Goal: Find specific page/section: Find specific page/section

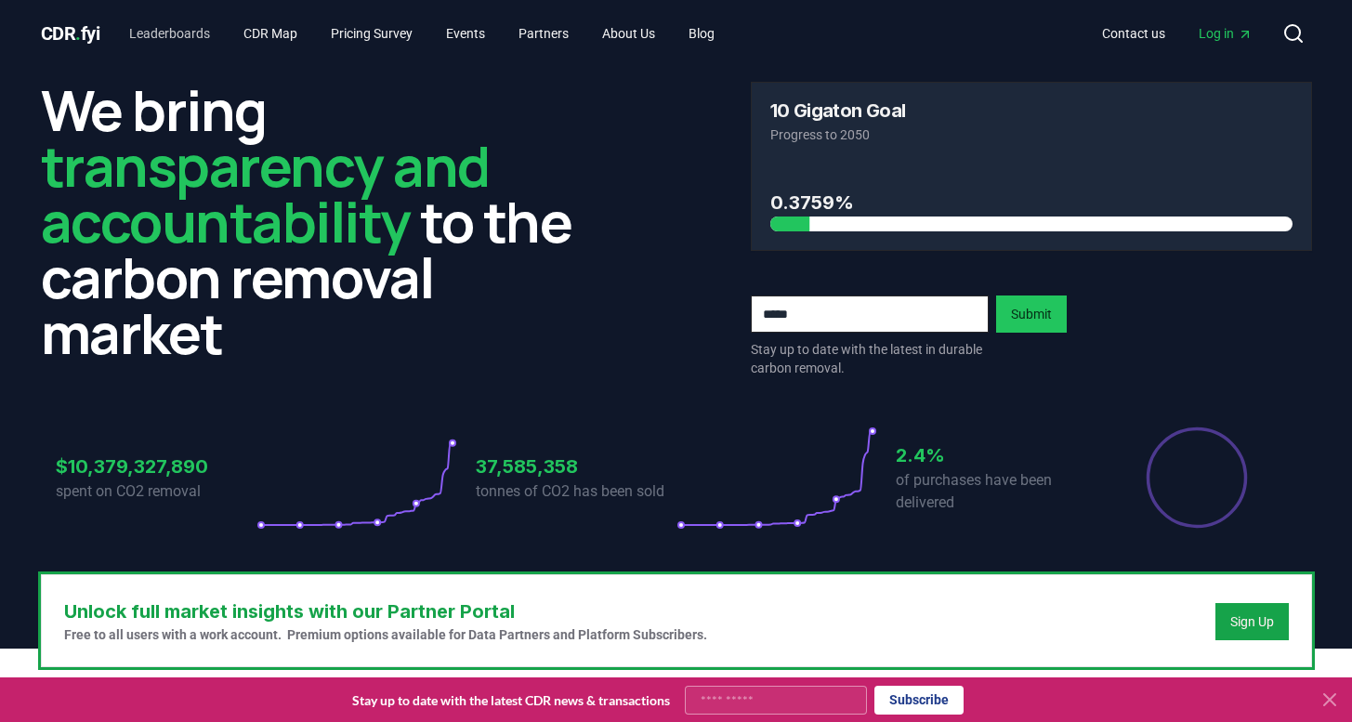
click at [177, 38] on link "Leaderboards" at bounding box center [169, 33] width 111 height 33
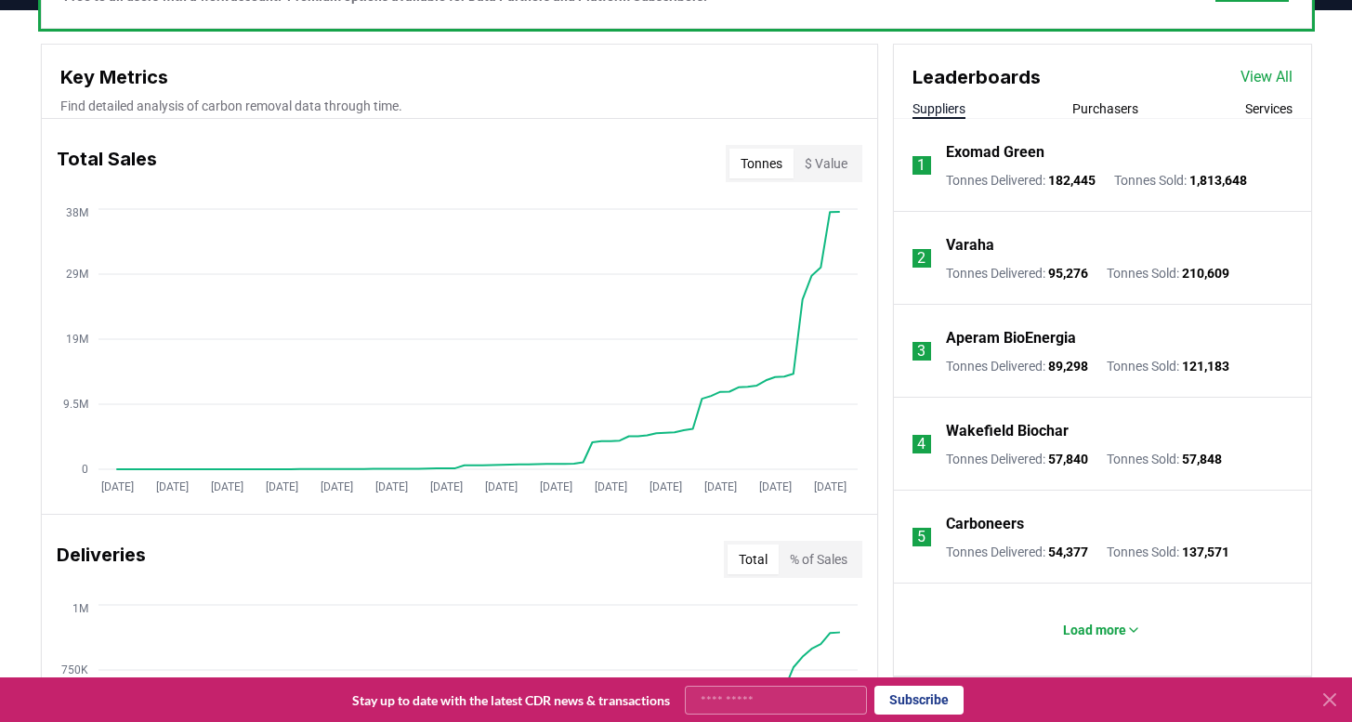
scroll to position [635, 0]
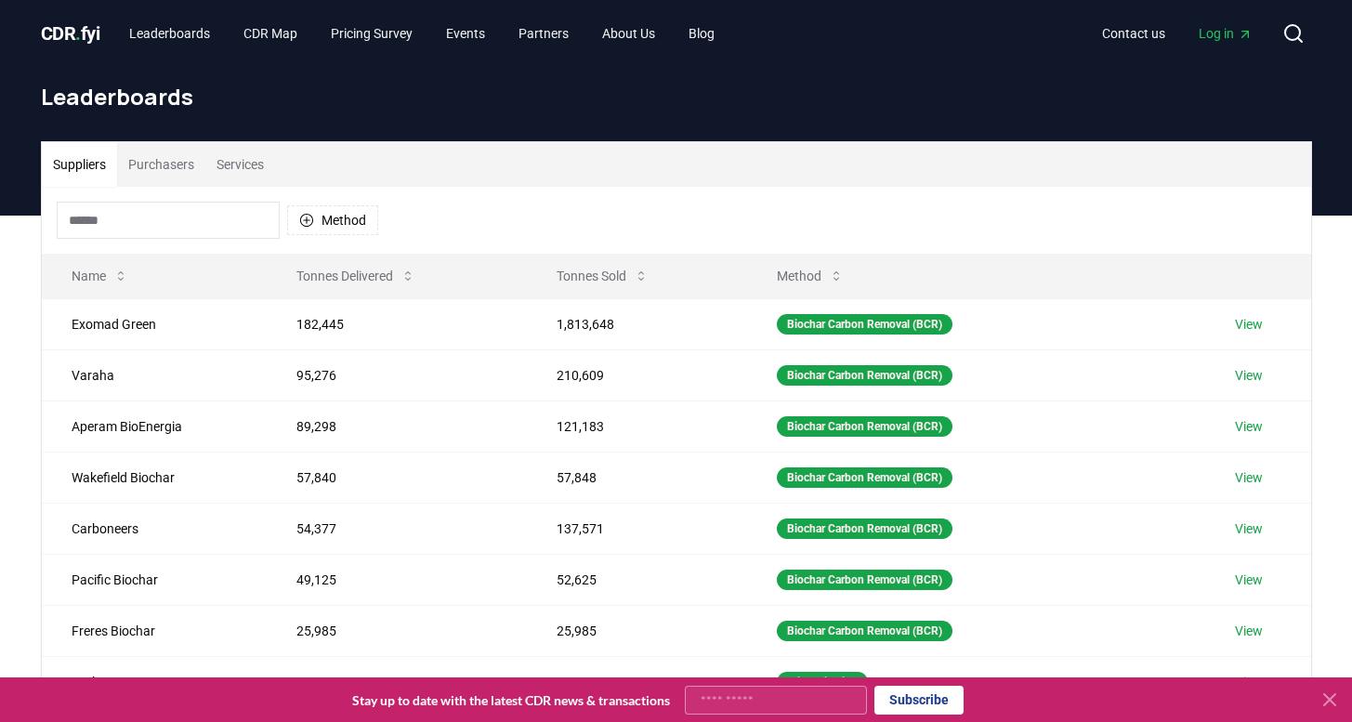
click at [84, 222] on input at bounding box center [168, 220] width 223 height 37
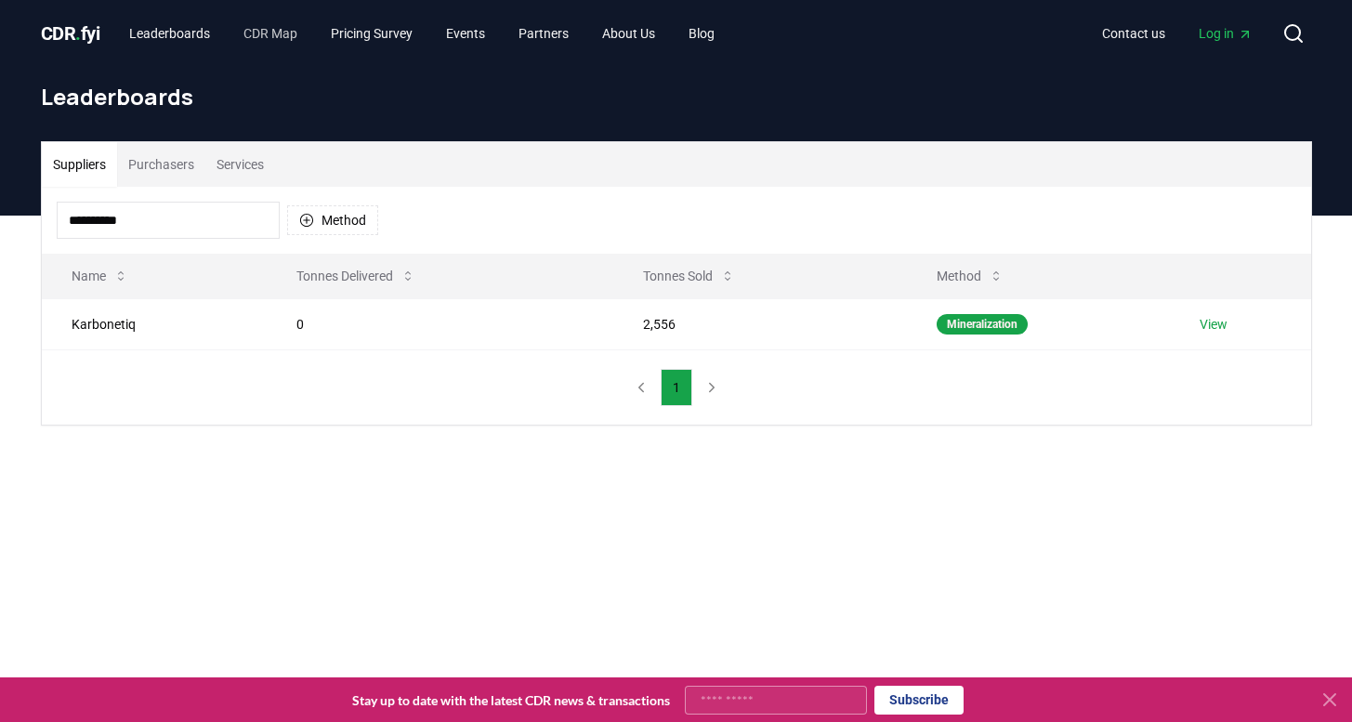
type input "**********"
click at [279, 33] on link "CDR Map" at bounding box center [271, 33] width 84 height 33
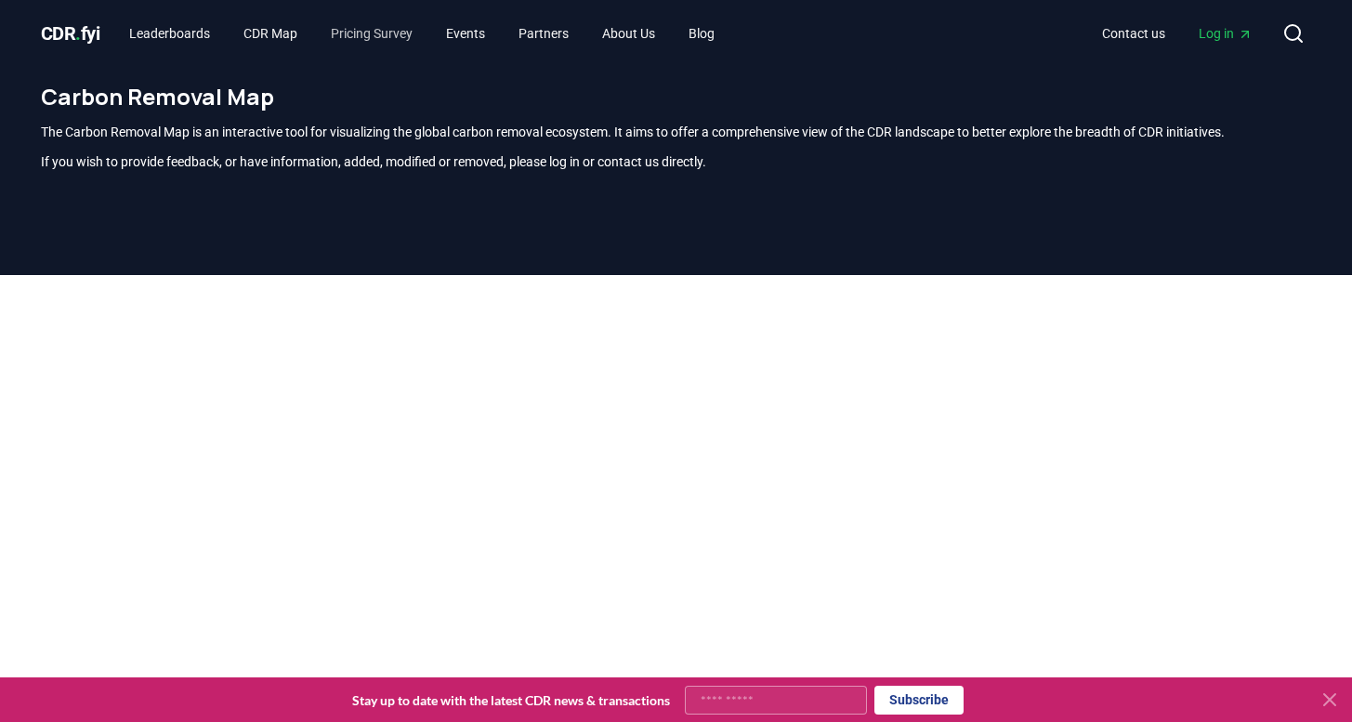
click at [373, 33] on link "Pricing Survey" at bounding box center [371, 33] width 111 height 33
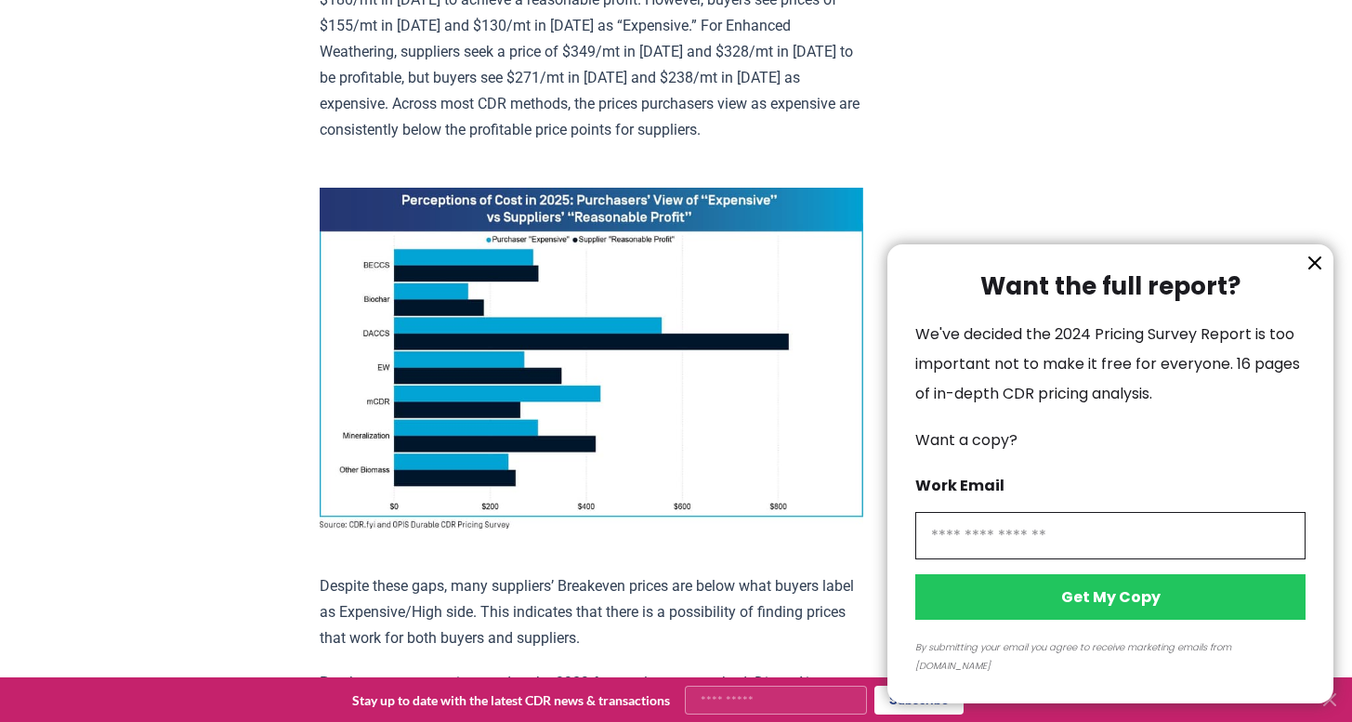
scroll to position [1354, 0]
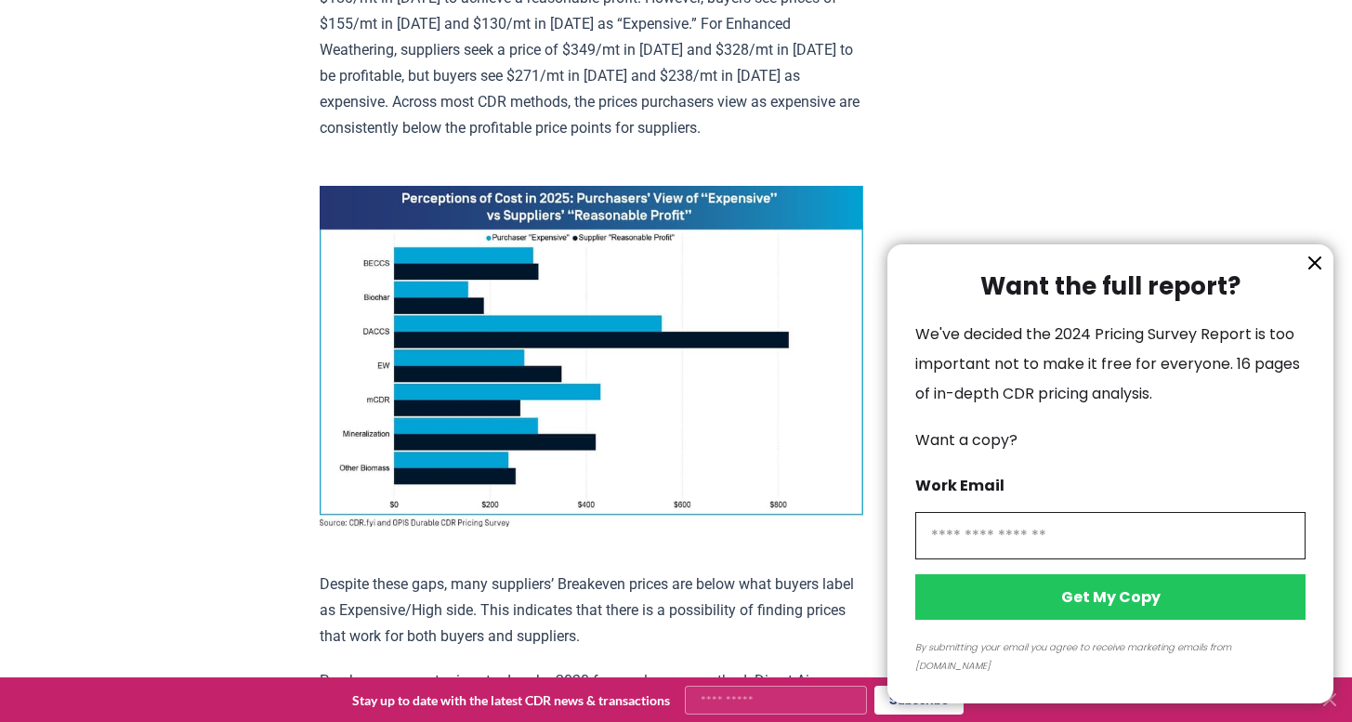
click at [1316, 269] on icon "information" at bounding box center [1314, 262] width 11 height 11
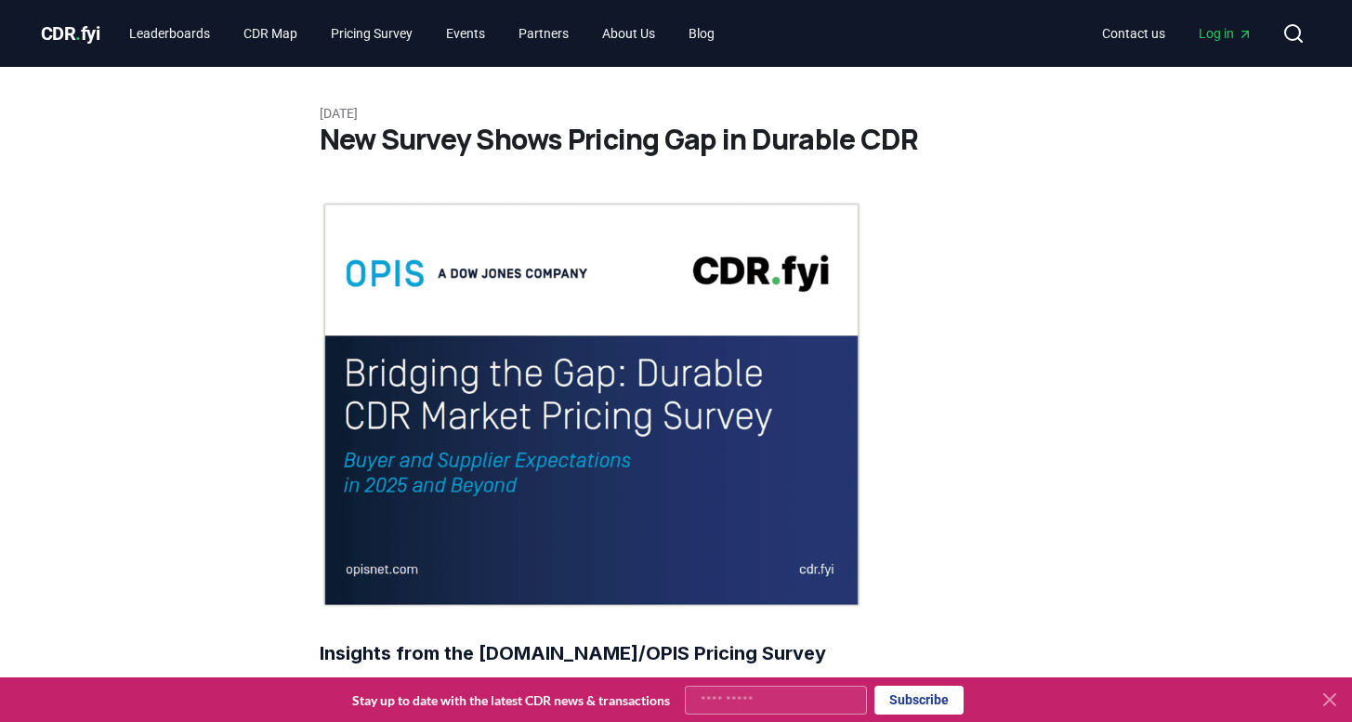
scroll to position [0, 0]
click at [63, 36] on span "CDR . fyi" at bounding box center [70, 33] width 59 height 22
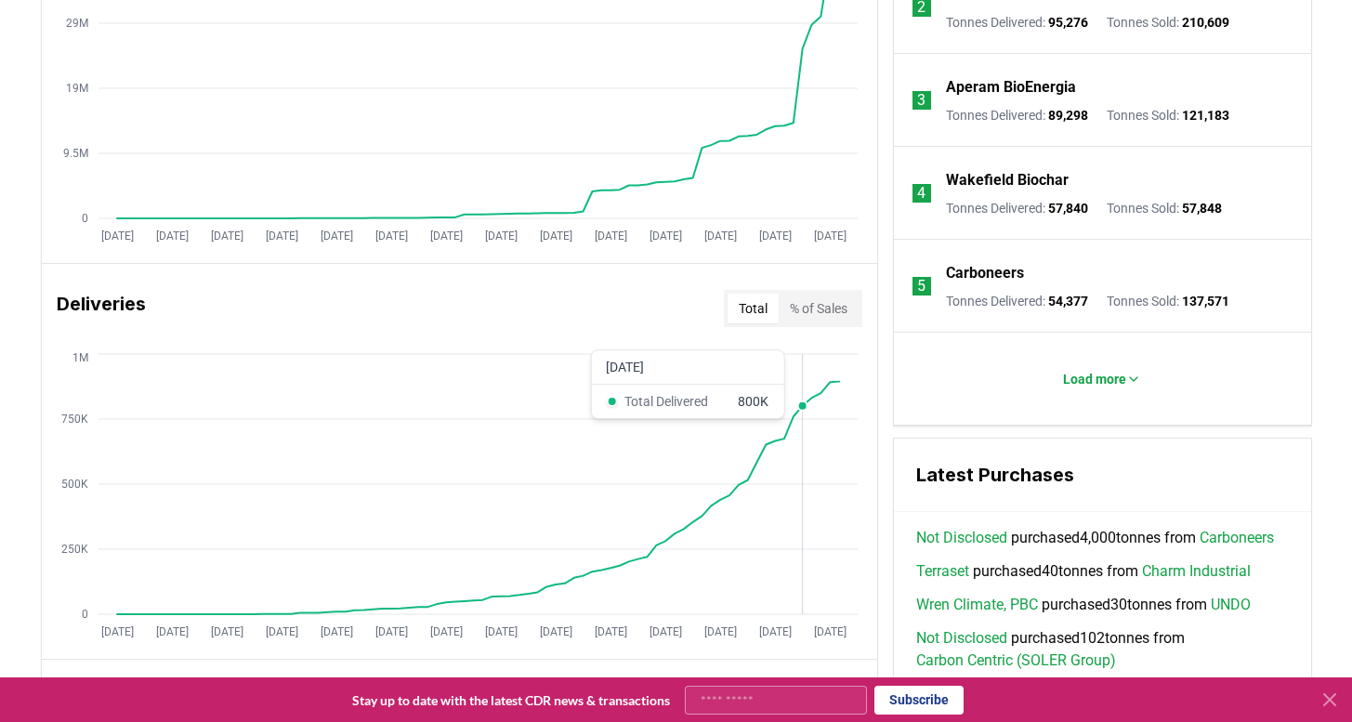
scroll to position [897, 0]
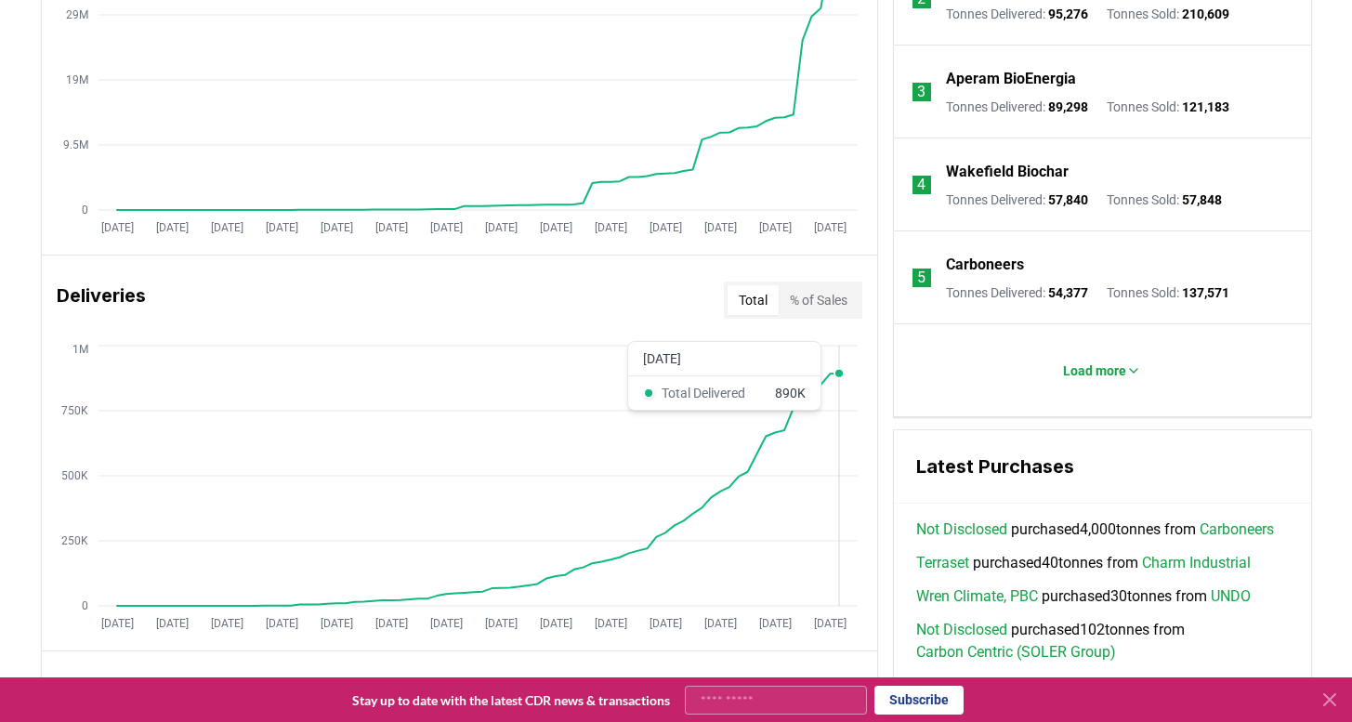
click at [844, 434] on icon "[DATE] [DATE] [DATE] [DATE] [DATE] [DATE] [DATE] [DATE] [DATE] [DATE] [DATE] [D…" at bounding box center [452, 489] width 820 height 297
click at [854, 451] on icon "[DATE] [DATE] [DATE] [DATE] [DATE] [DATE] [DATE] [DATE] [DATE] [DATE] [DATE] [D…" at bounding box center [452, 489] width 820 height 297
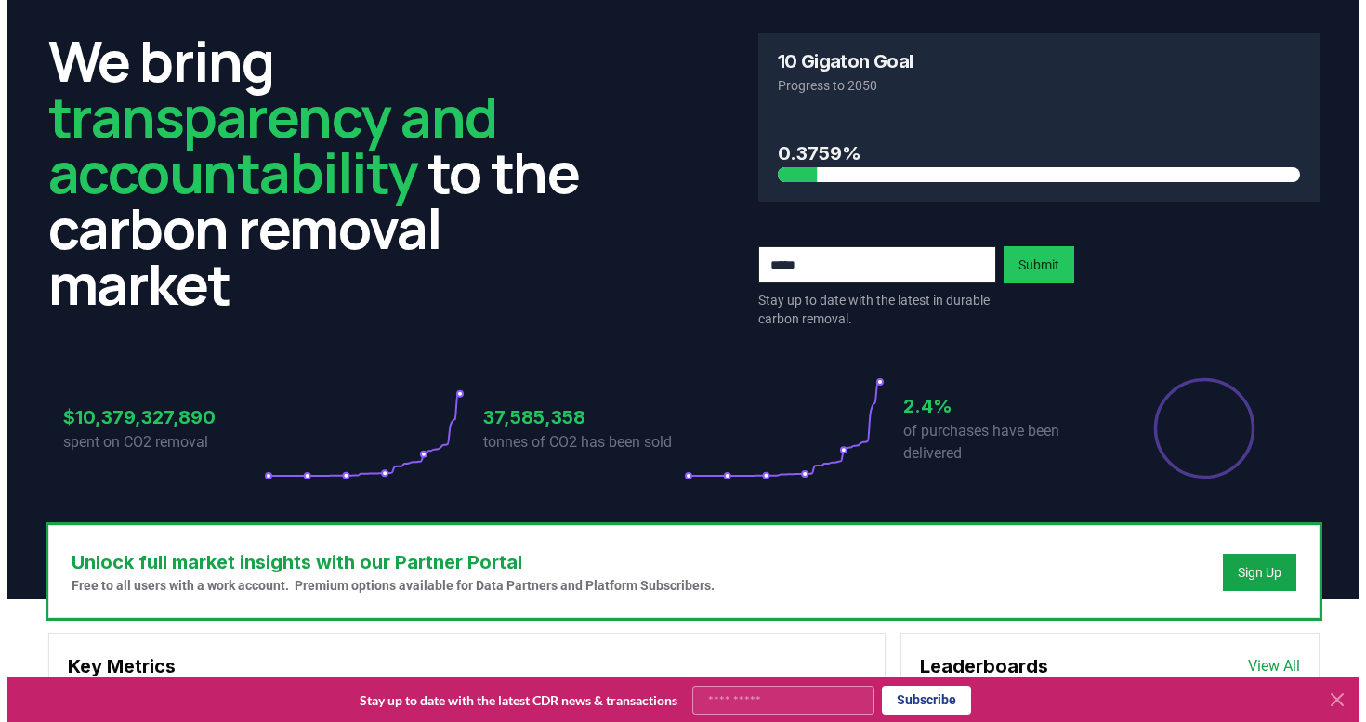
scroll to position [0, 0]
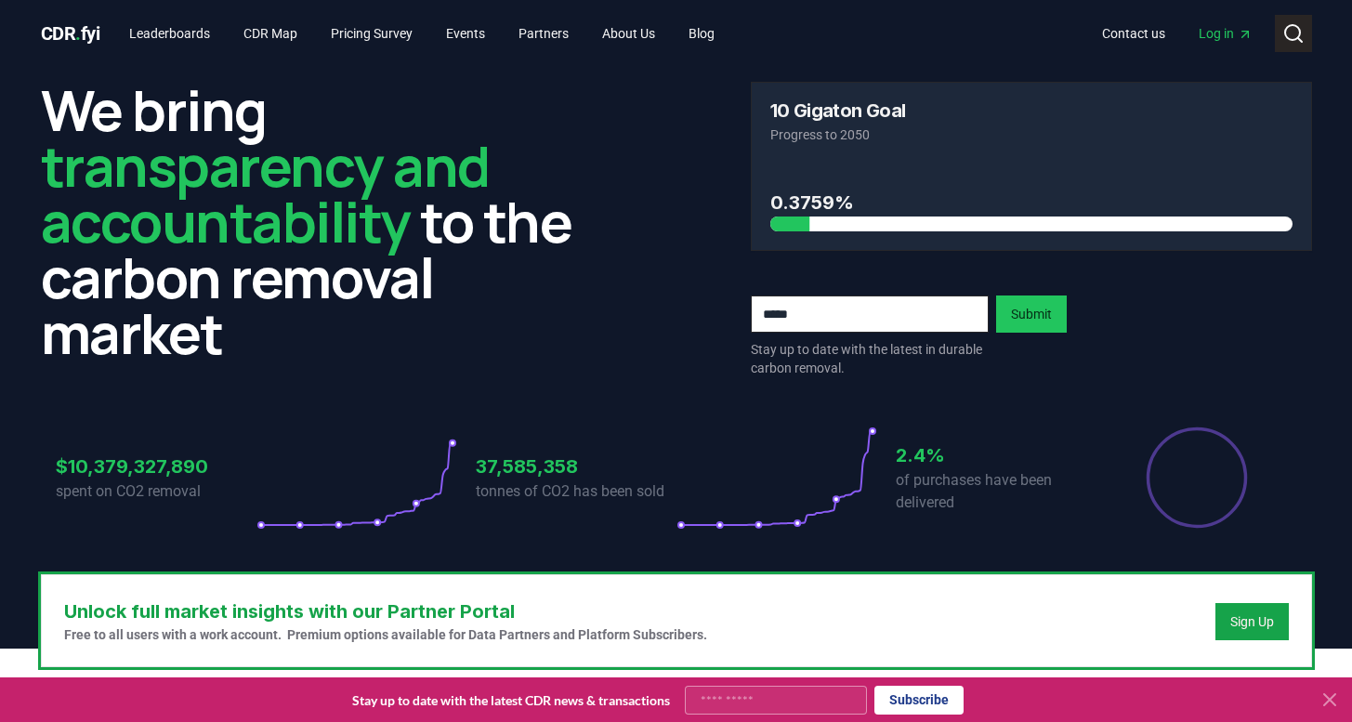
click at [1294, 32] on icon at bounding box center [1293, 33] width 22 height 22
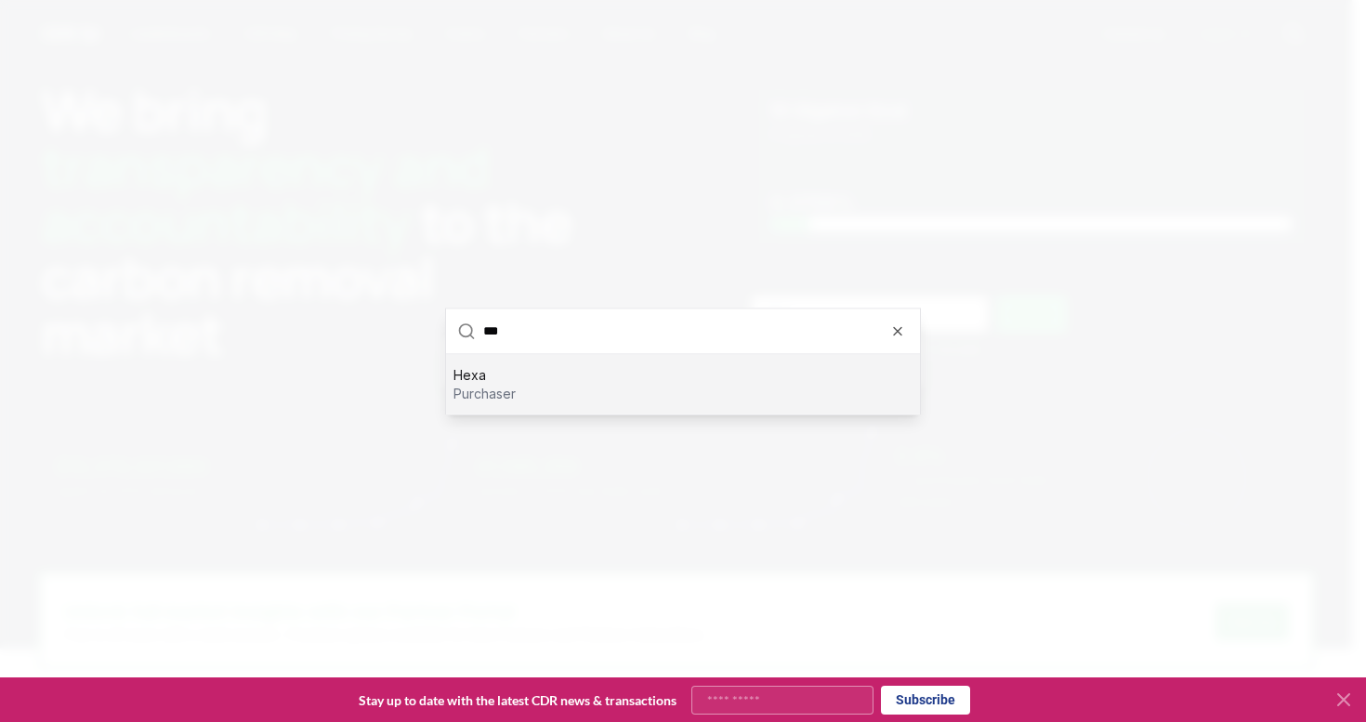
scroll to position [78, 0]
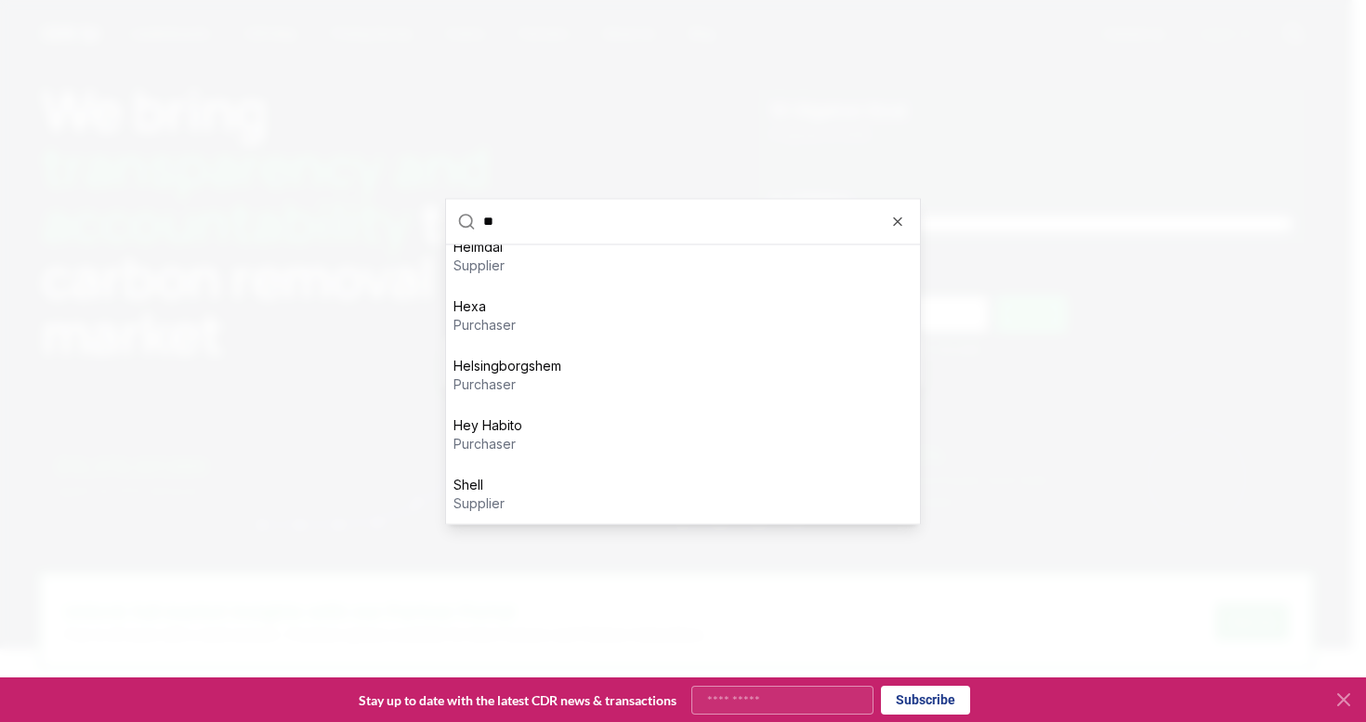
type input "*"
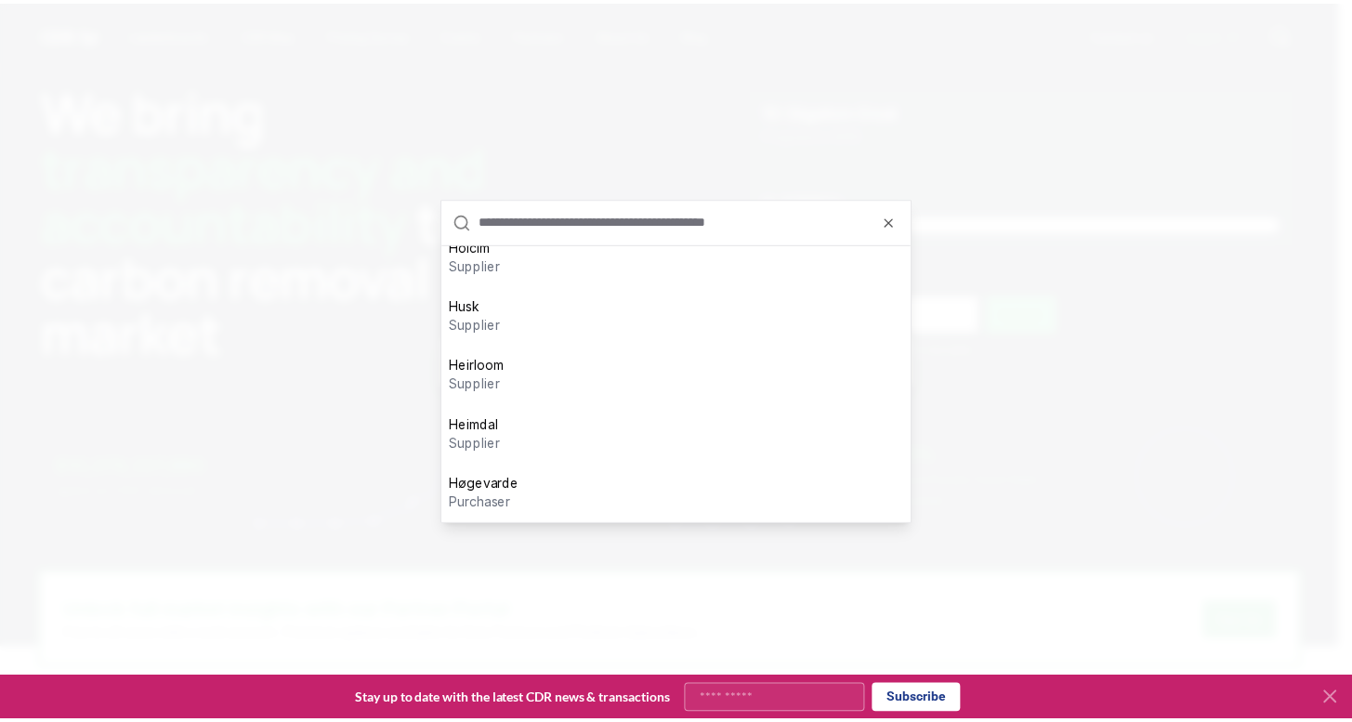
scroll to position [0, 0]
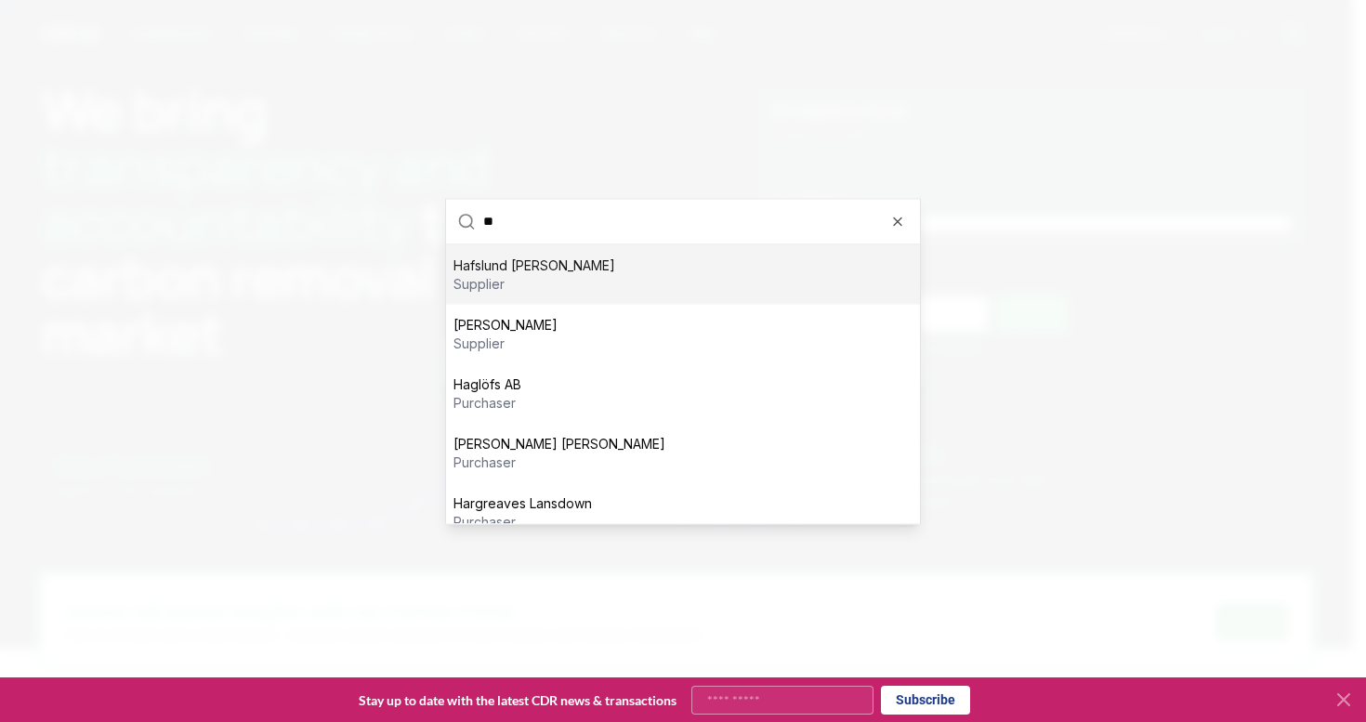
type input "*"
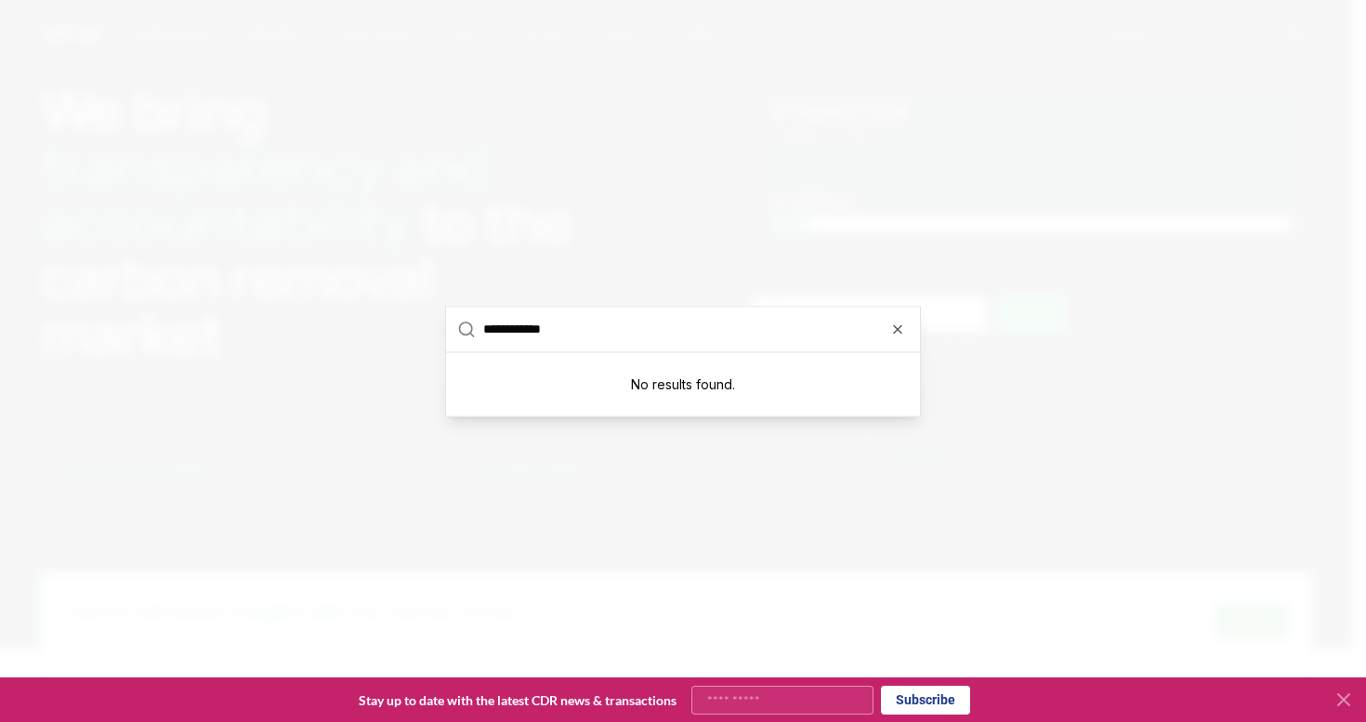
click at [499, 328] on input "**********" at bounding box center [696, 329] width 426 height 45
click at [624, 334] on input "**********" at bounding box center [696, 329] width 426 height 45
type input "**********"
click at [901, 332] on icon "button" at bounding box center [897, 328] width 15 height 15
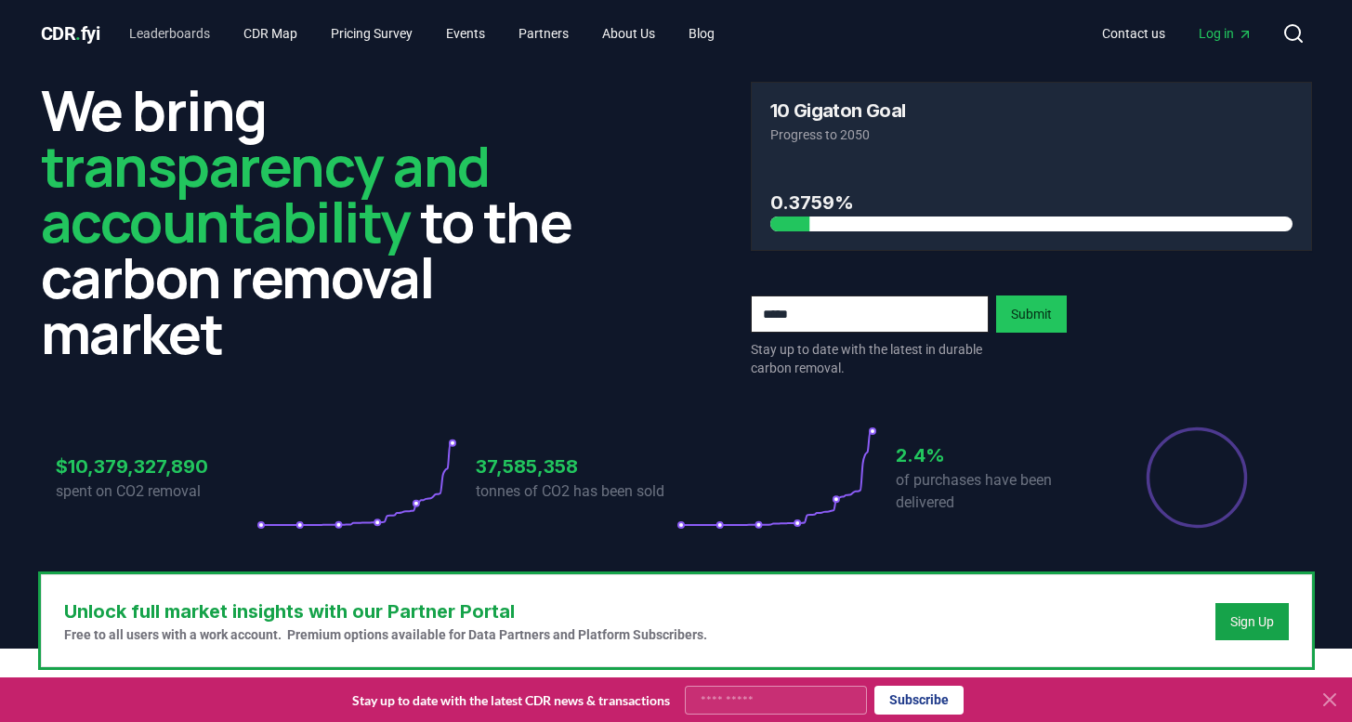
click at [162, 33] on link "Leaderboards" at bounding box center [169, 33] width 111 height 33
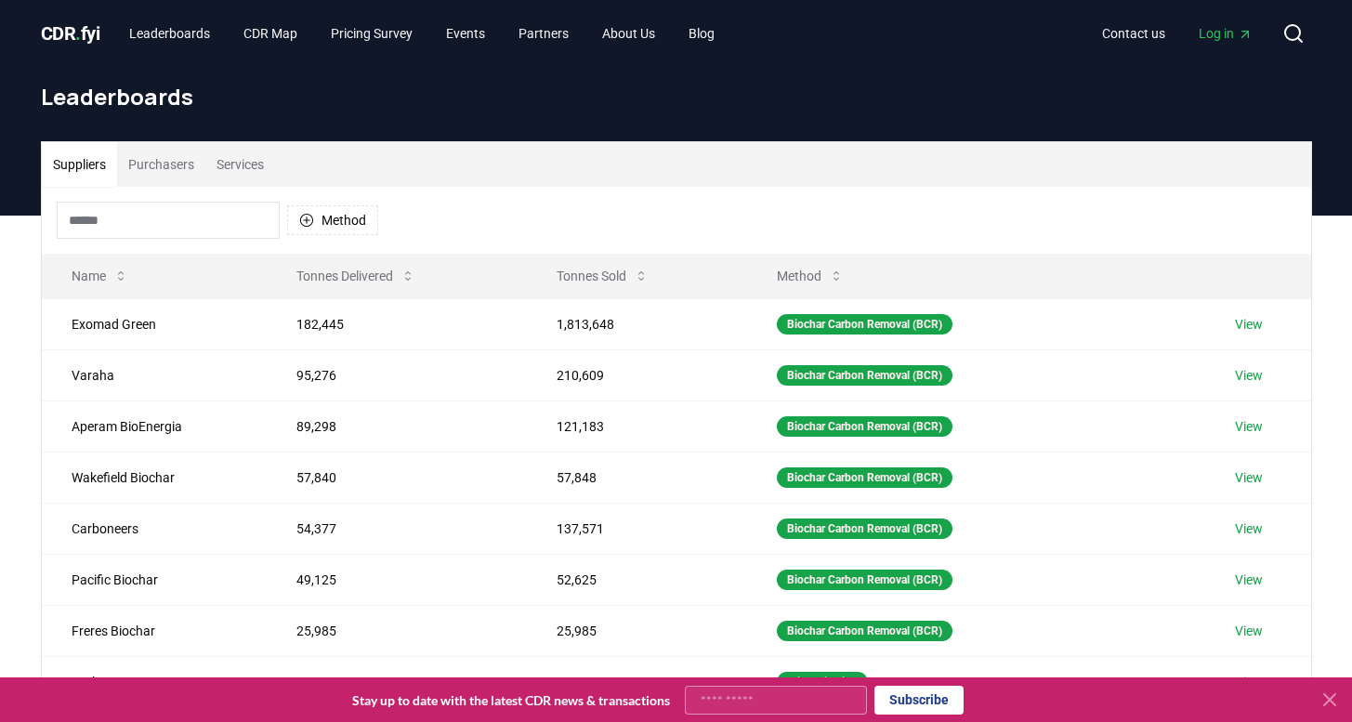
click at [138, 219] on input at bounding box center [168, 220] width 223 height 37
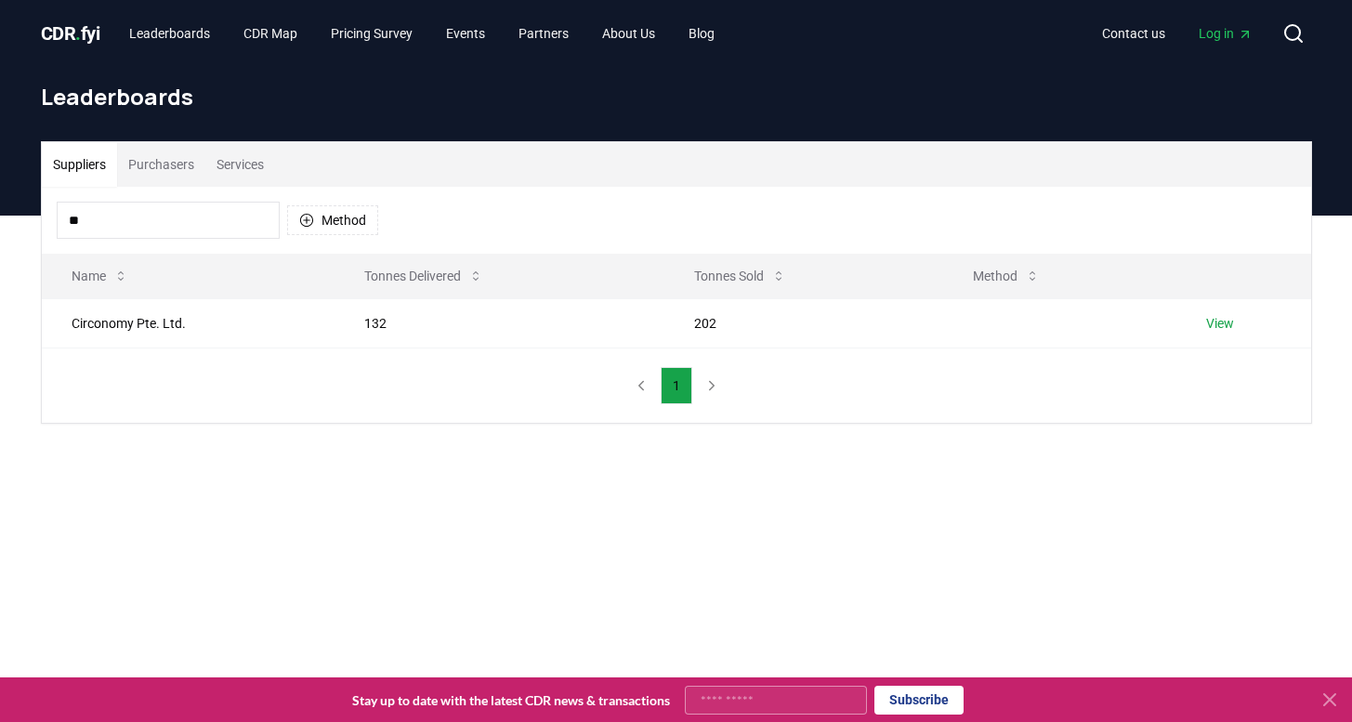
type input "*"
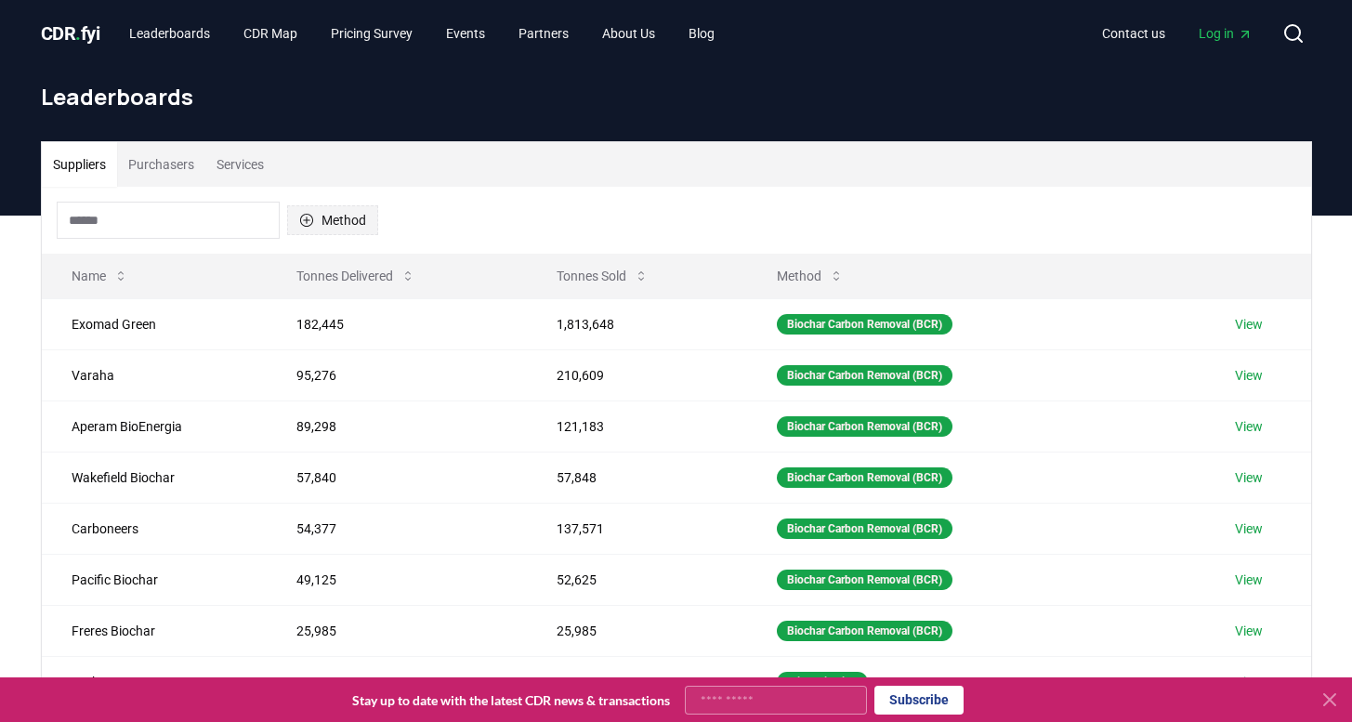
click at [309, 221] on icon "button" at bounding box center [306, 220] width 15 height 15
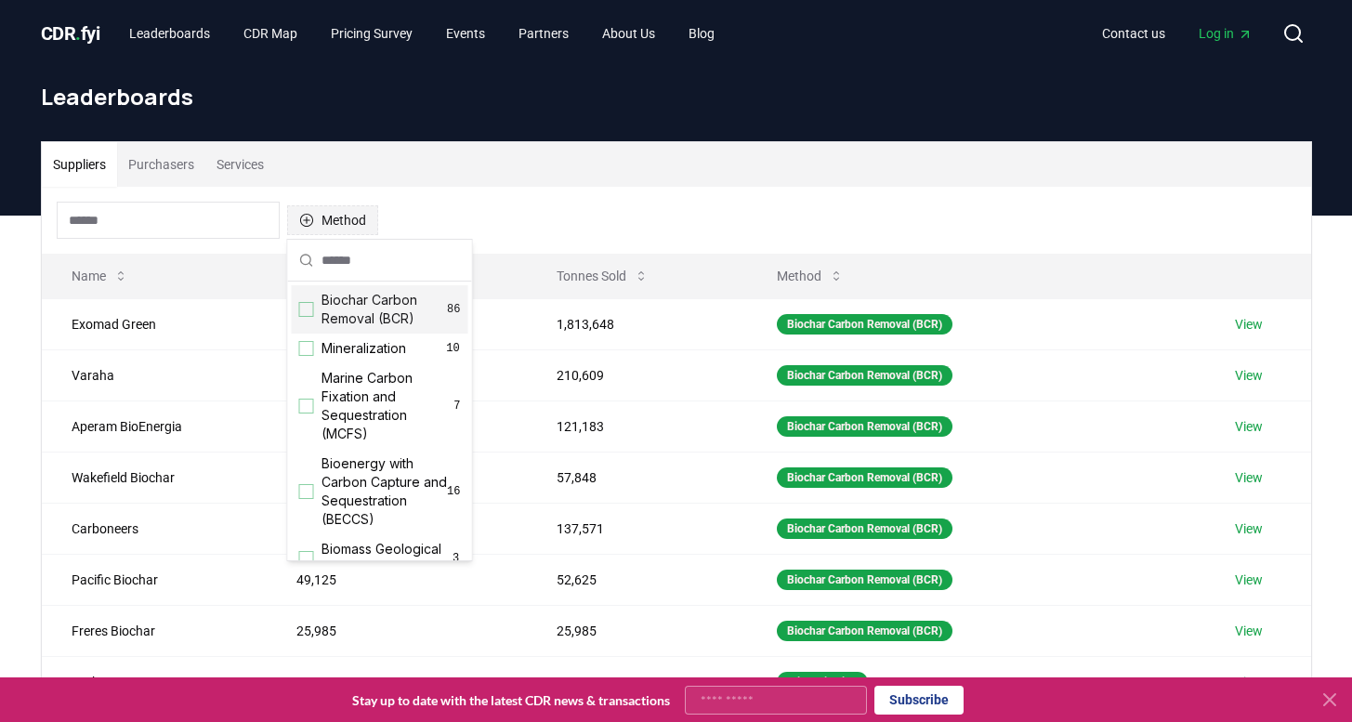
click at [309, 221] on icon "button" at bounding box center [306, 220] width 15 height 15
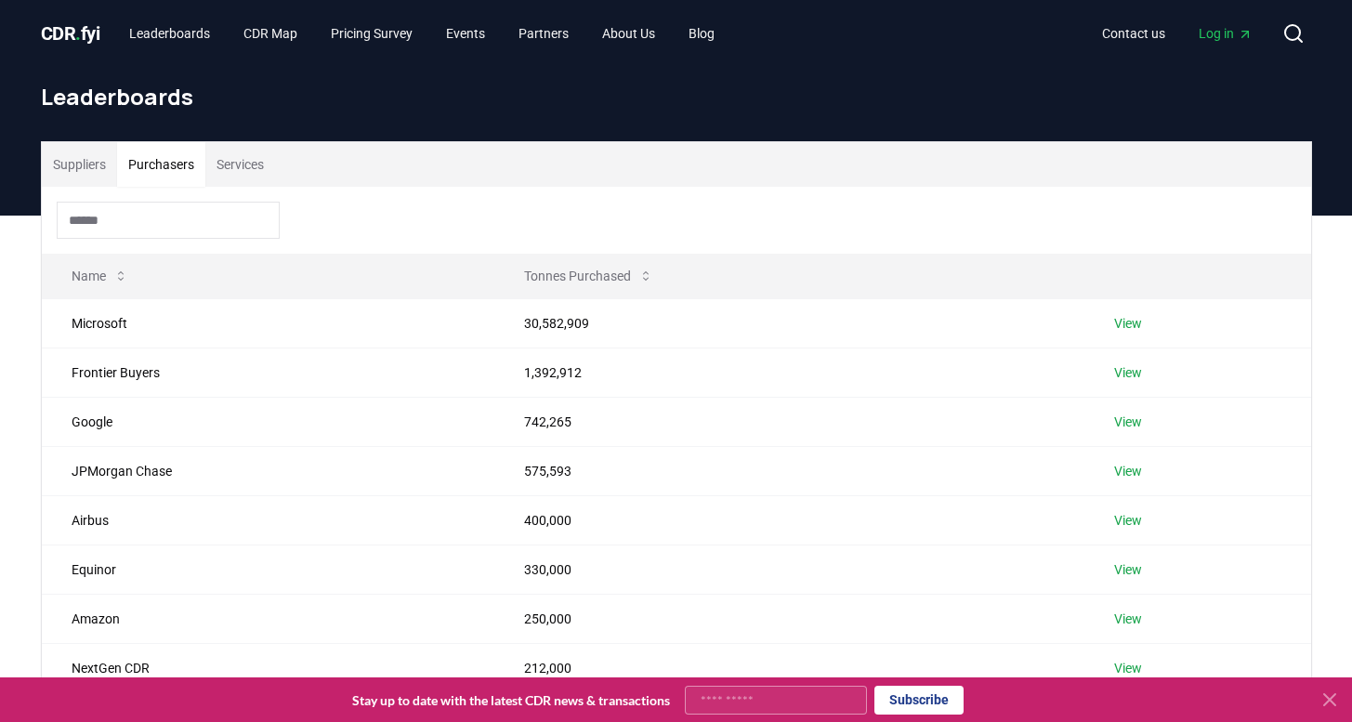
click at [187, 164] on button "Purchasers" at bounding box center [161, 164] width 88 height 45
click at [87, 166] on button "Suppliers" at bounding box center [79, 164] width 75 height 45
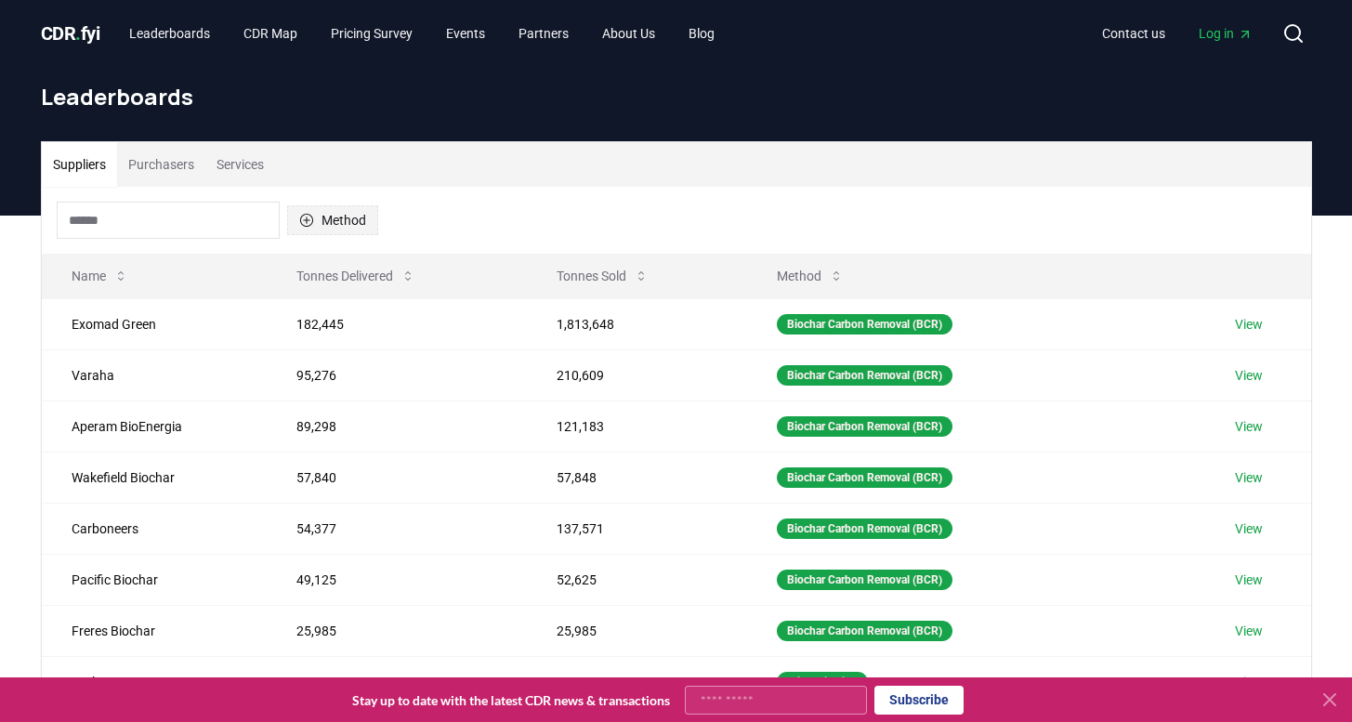
click at [308, 221] on icon "button" at bounding box center [306, 220] width 15 height 15
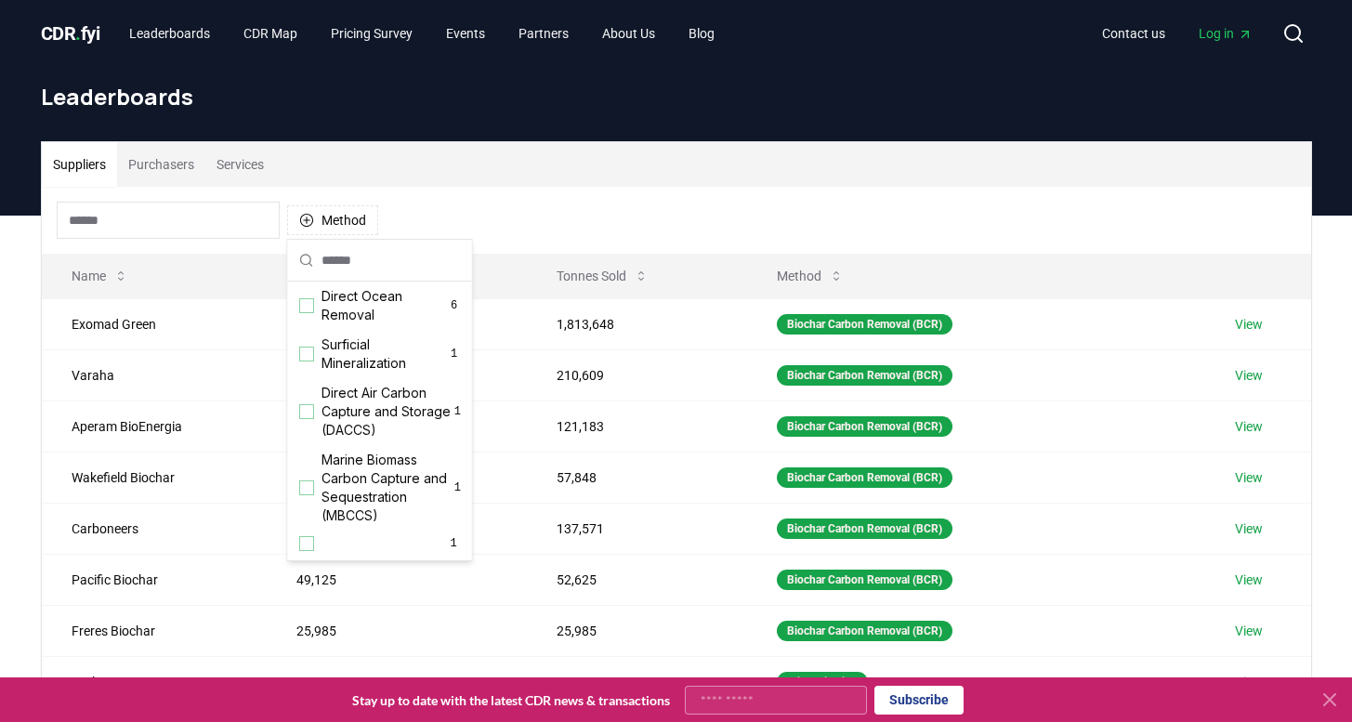
scroll to position [617, 0]
click at [306, 354] on div "Suggestions" at bounding box center [306, 354] width 15 height 15
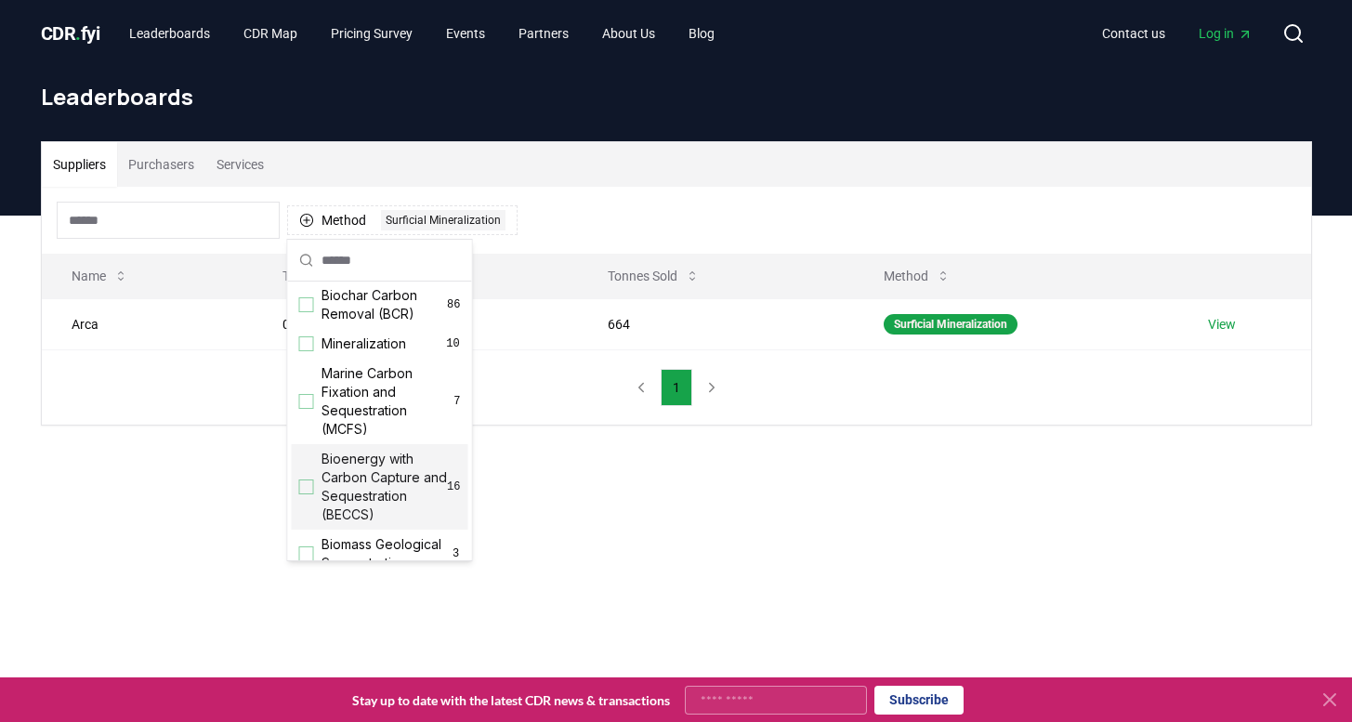
scroll to position [0, 0]
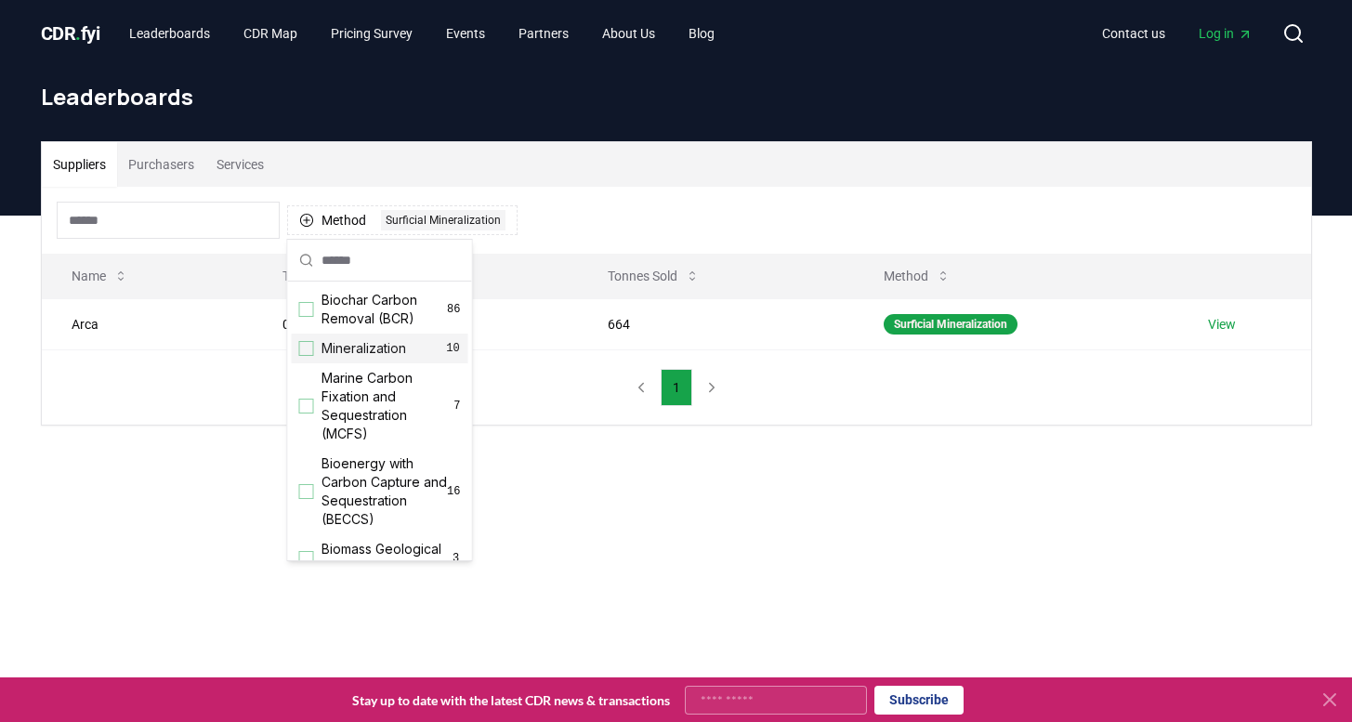
click at [303, 348] on div "Suggestions" at bounding box center [306, 348] width 15 height 15
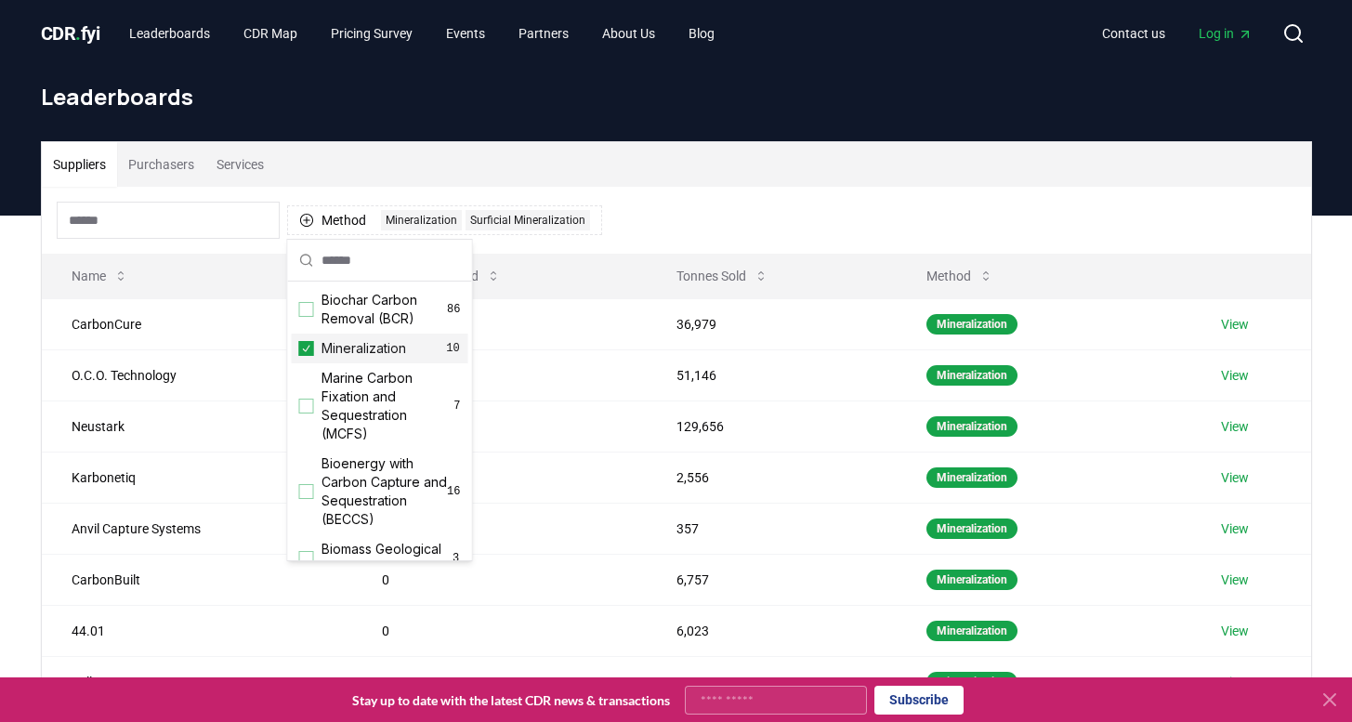
click at [378, 162] on div "Suppliers Purchasers Services" at bounding box center [676, 164] width 1269 height 45
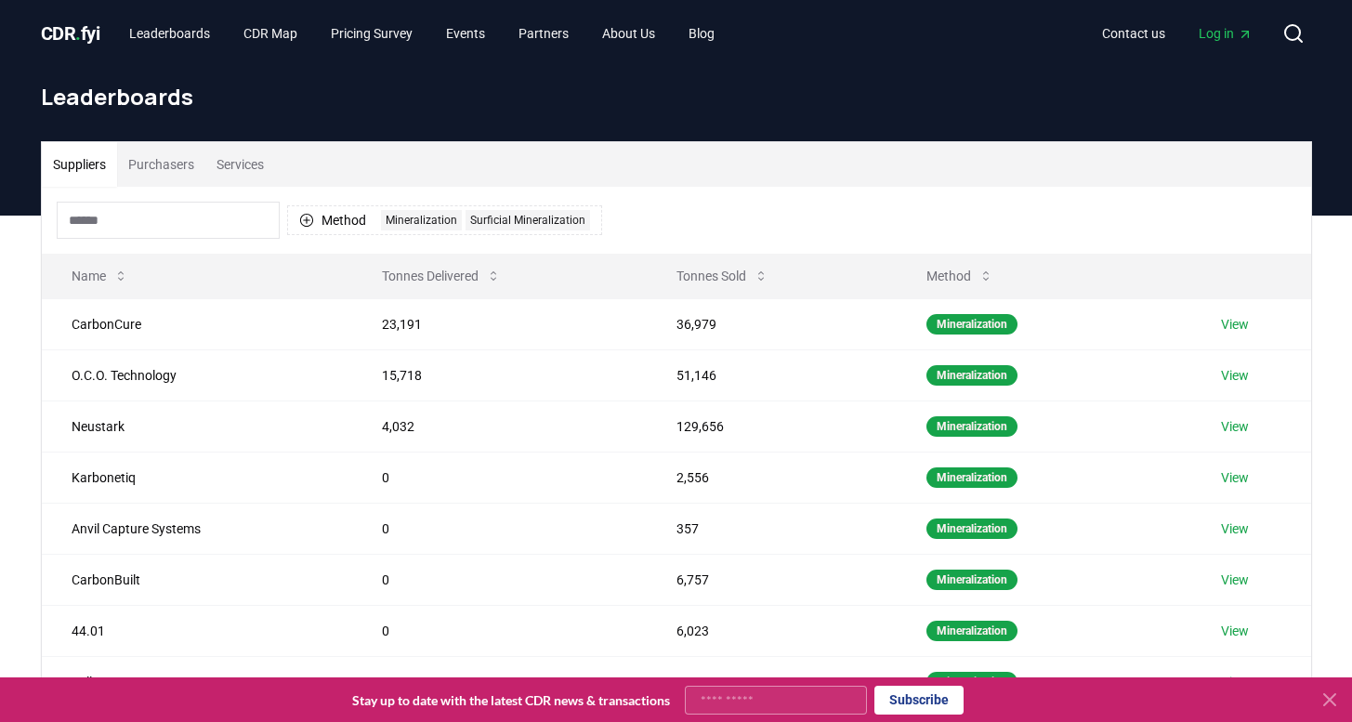
click at [280, 97] on h1 "Leaderboards" at bounding box center [676, 97] width 1271 height 30
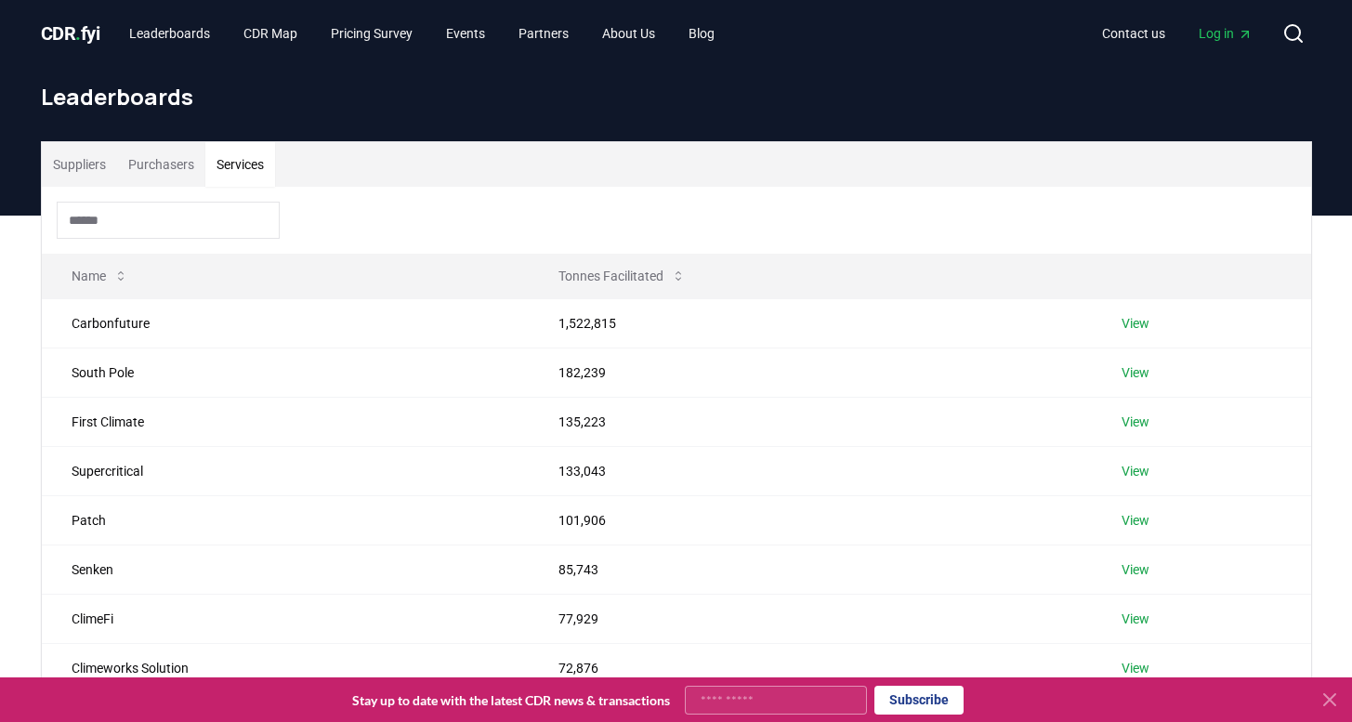
click at [234, 165] on button "Services" at bounding box center [240, 164] width 70 height 45
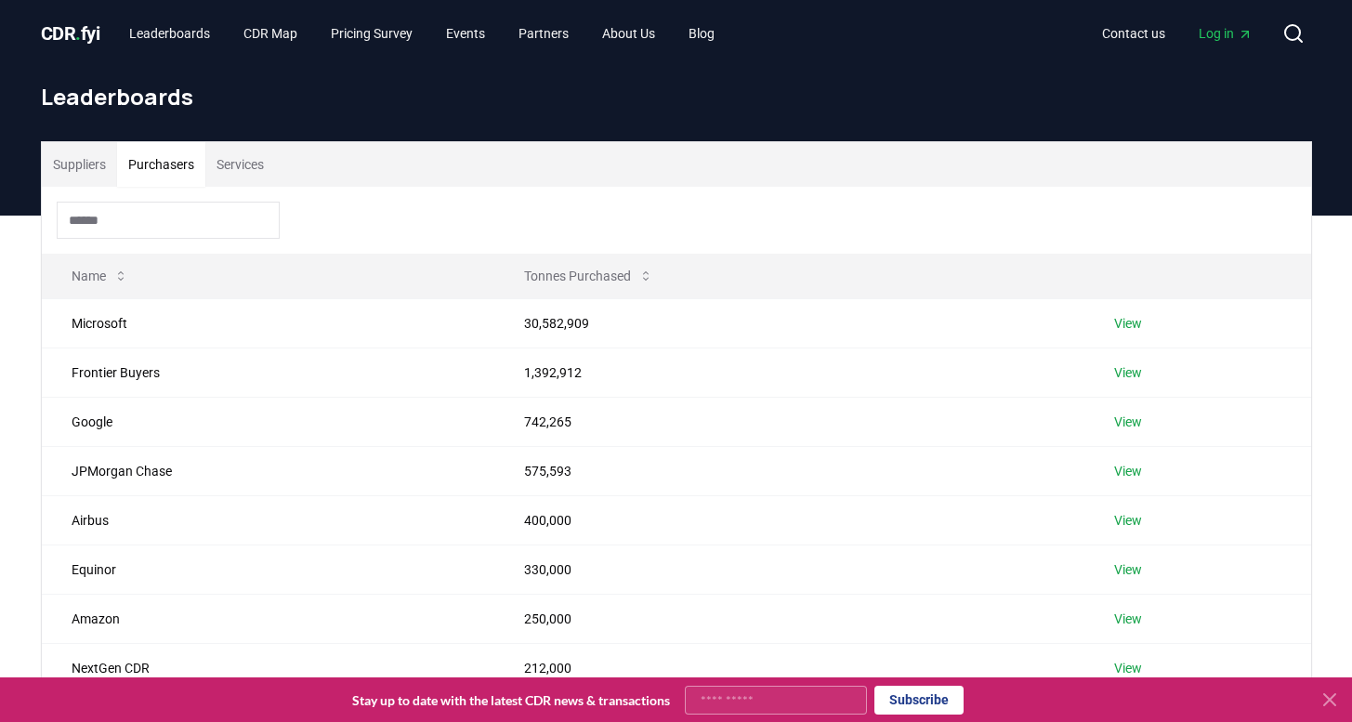
click at [156, 165] on button "Purchasers" at bounding box center [161, 164] width 88 height 45
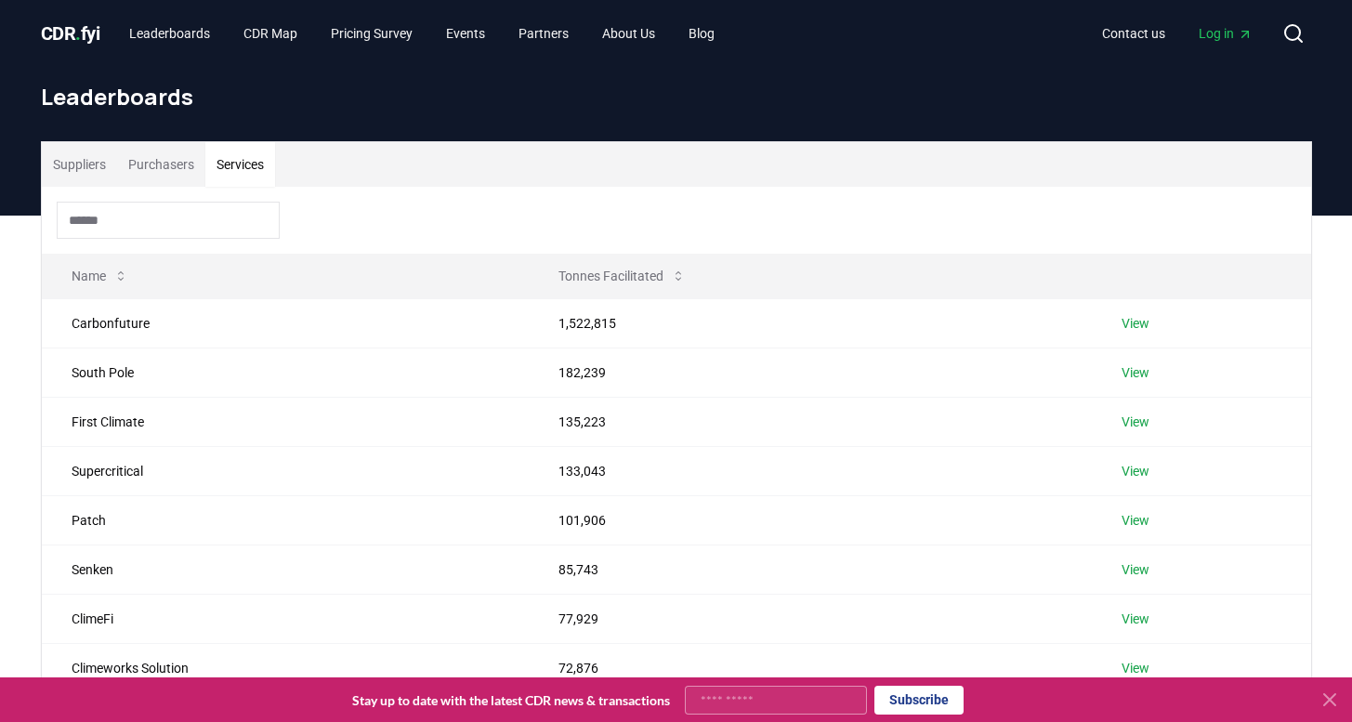
click at [243, 165] on button "Services" at bounding box center [240, 164] width 70 height 45
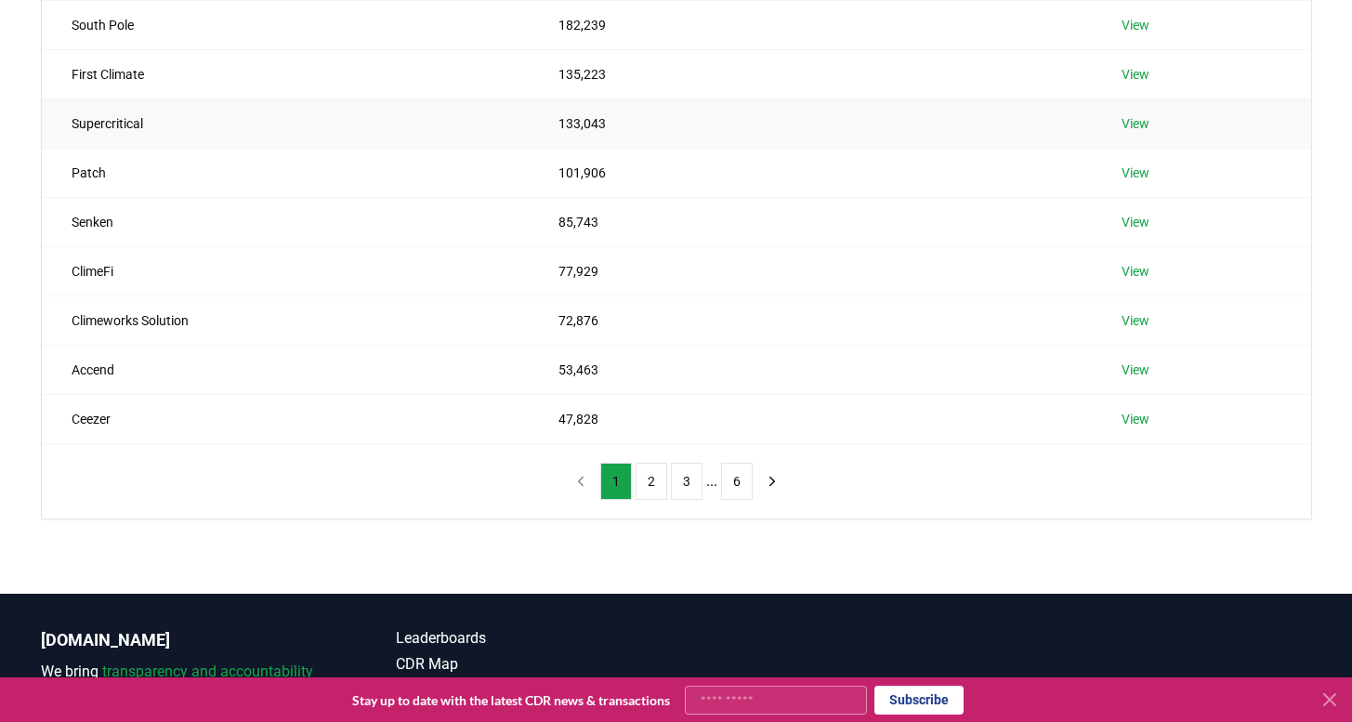
scroll to position [353, 0]
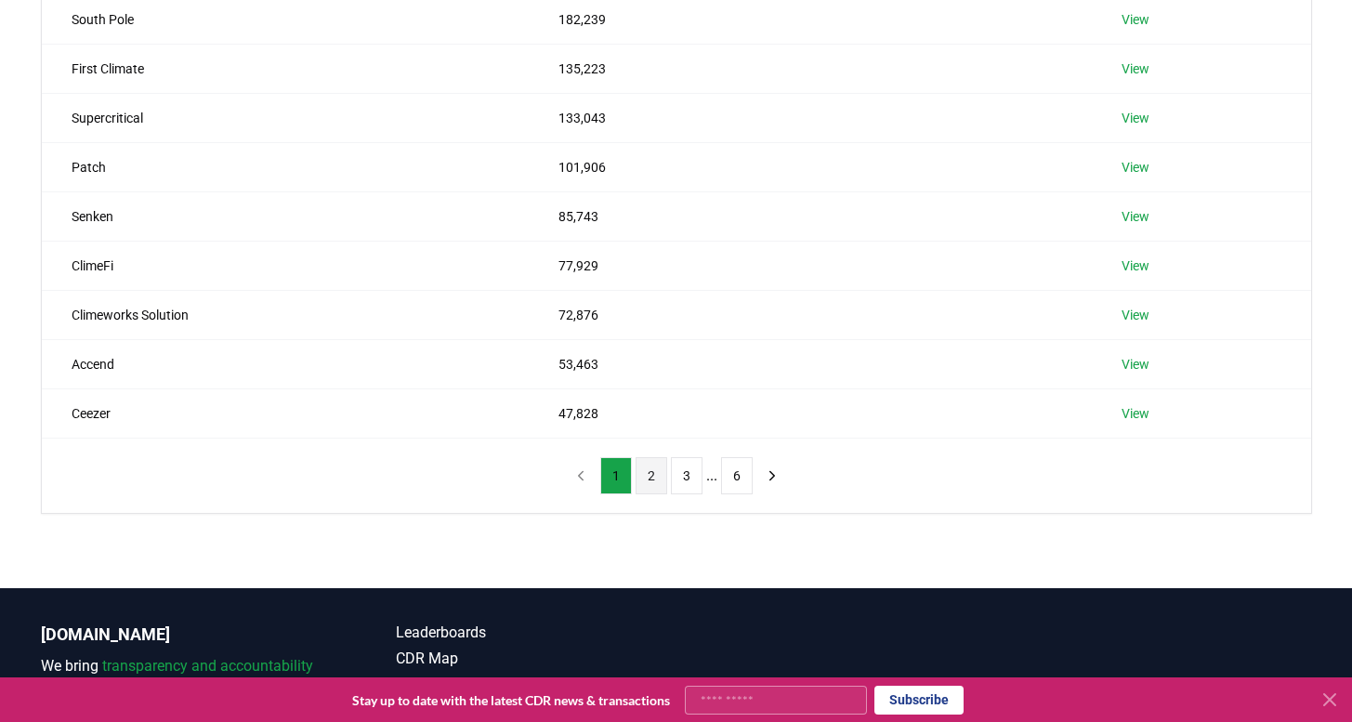
click at [644, 477] on button "2" at bounding box center [651, 475] width 32 height 37
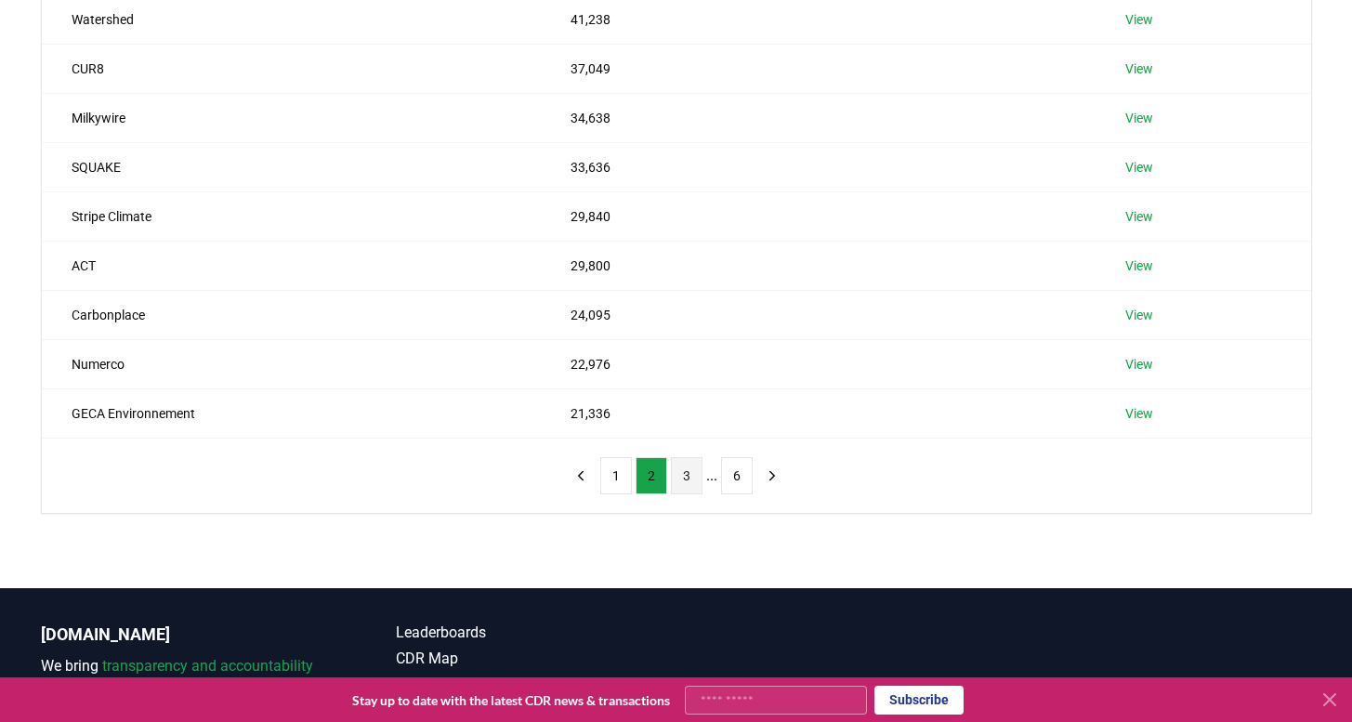
click at [688, 476] on button "3" at bounding box center [687, 475] width 32 height 37
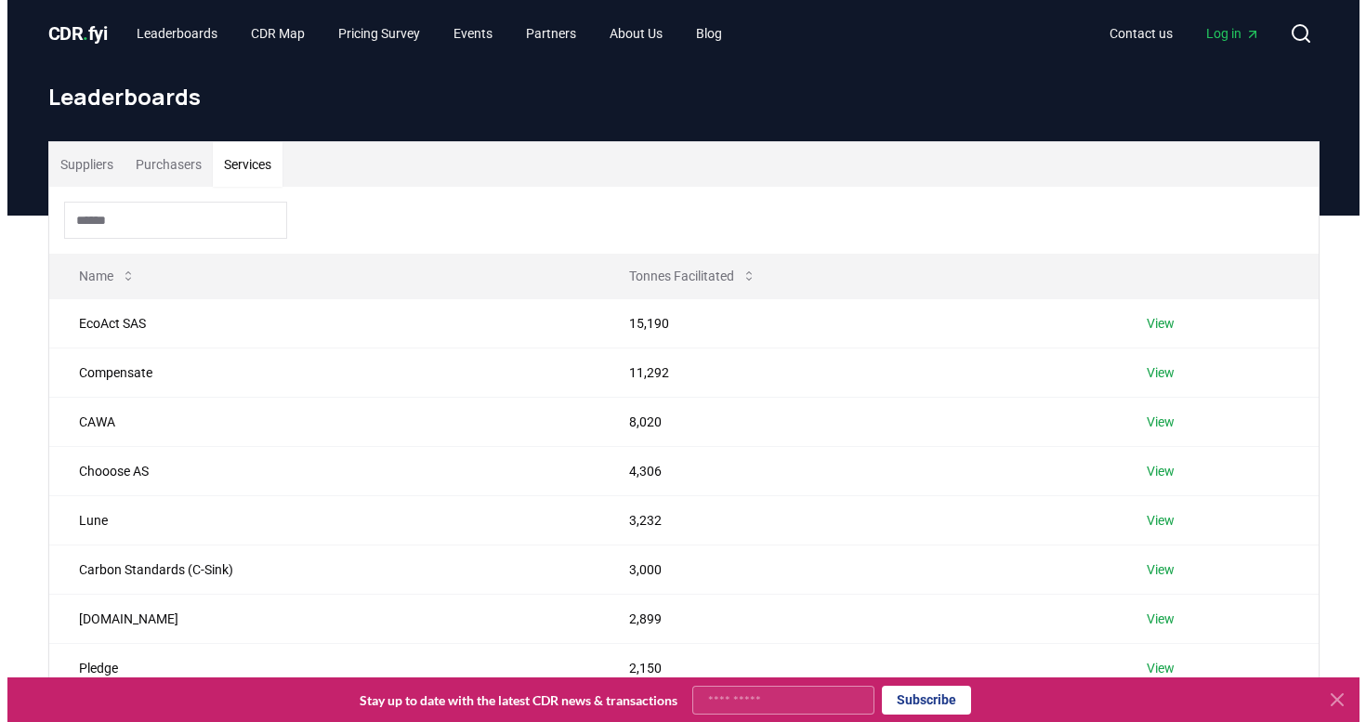
scroll to position [0, 0]
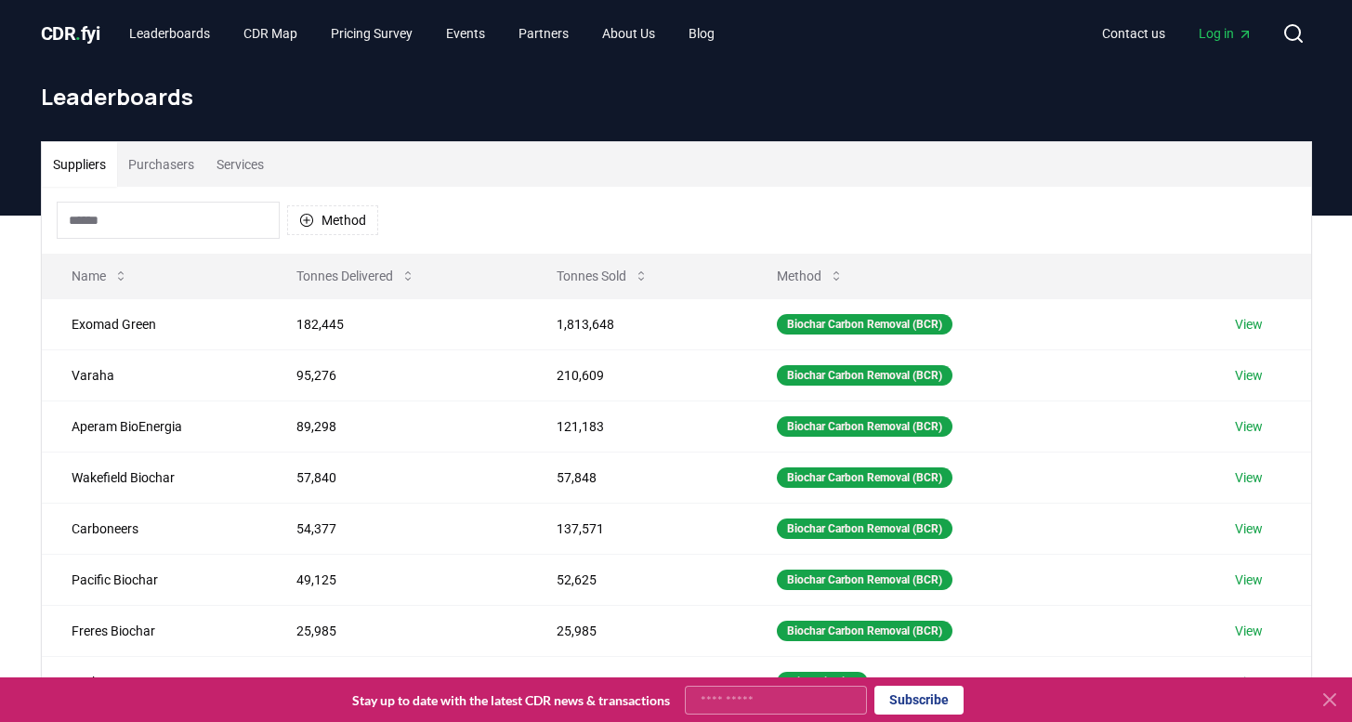
click at [85, 167] on button "Suppliers" at bounding box center [79, 164] width 75 height 45
